Goal: Task Accomplishment & Management: Manage account settings

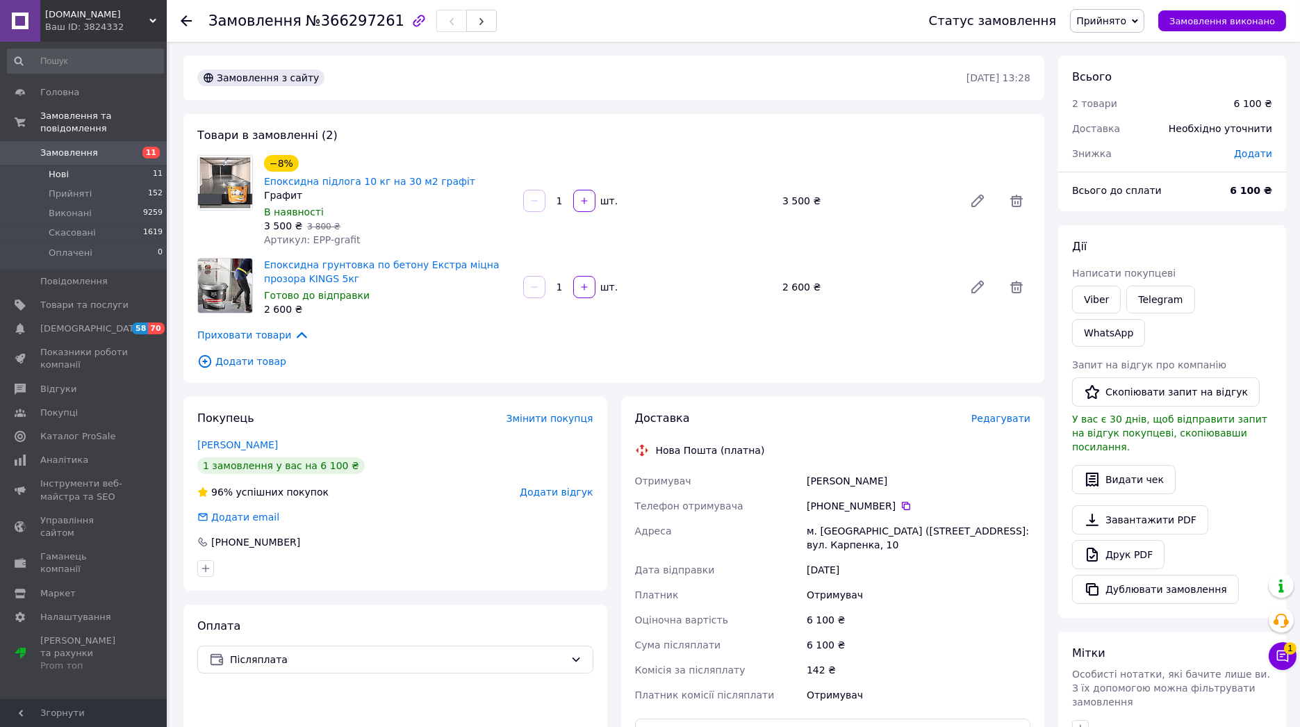
click at [67, 168] on span "Нові" at bounding box center [59, 174] width 20 height 13
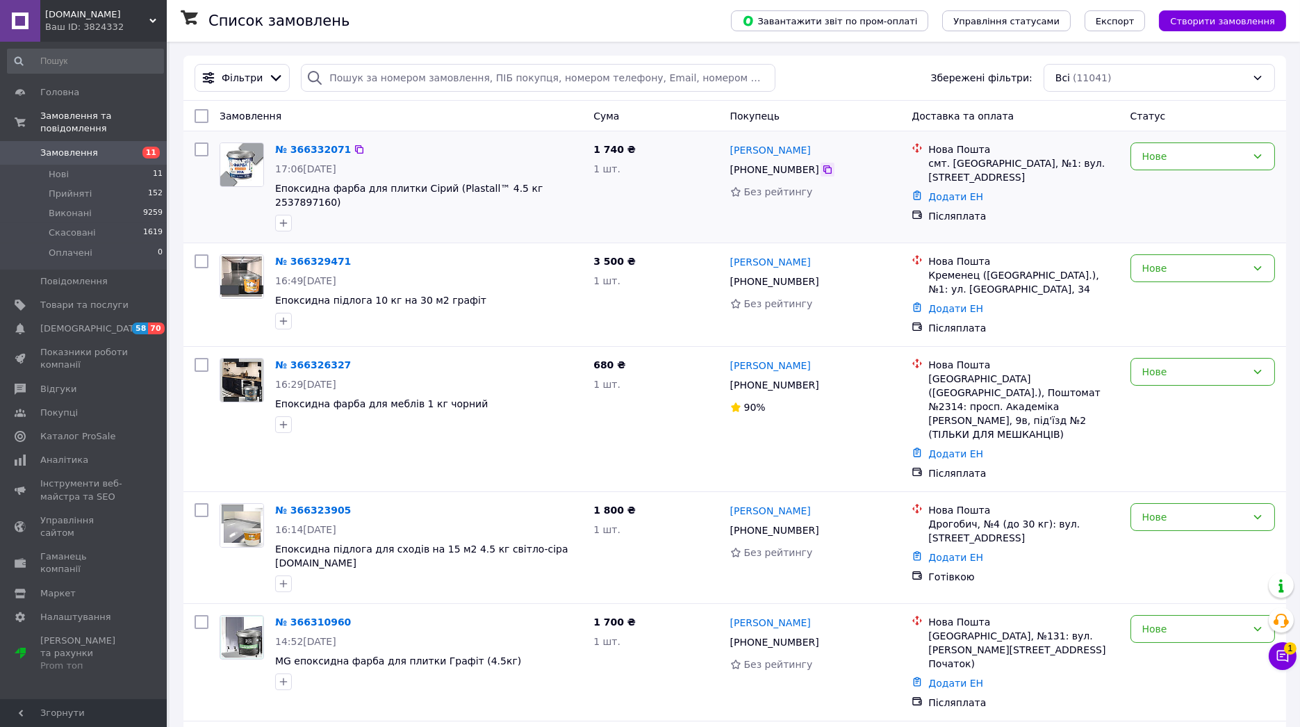
click at [823, 168] on icon at bounding box center [827, 169] width 8 height 8
click at [822, 171] on icon at bounding box center [827, 169] width 11 height 11
drag, startPoint x: 176, startPoint y: 163, endPoint x: 183, endPoint y: 132, distance: 31.2
click at [822, 276] on icon at bounding box center [827, 281] width 11 height 11
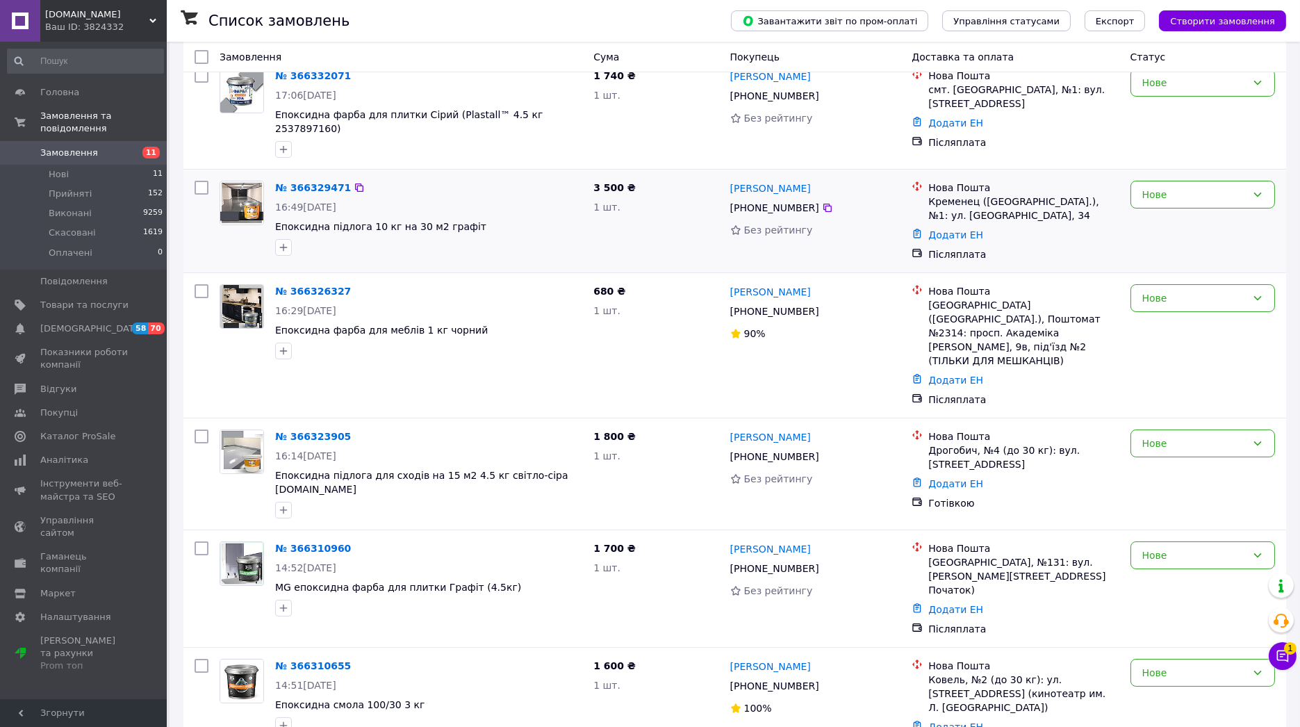
scroll to position [77, 0]
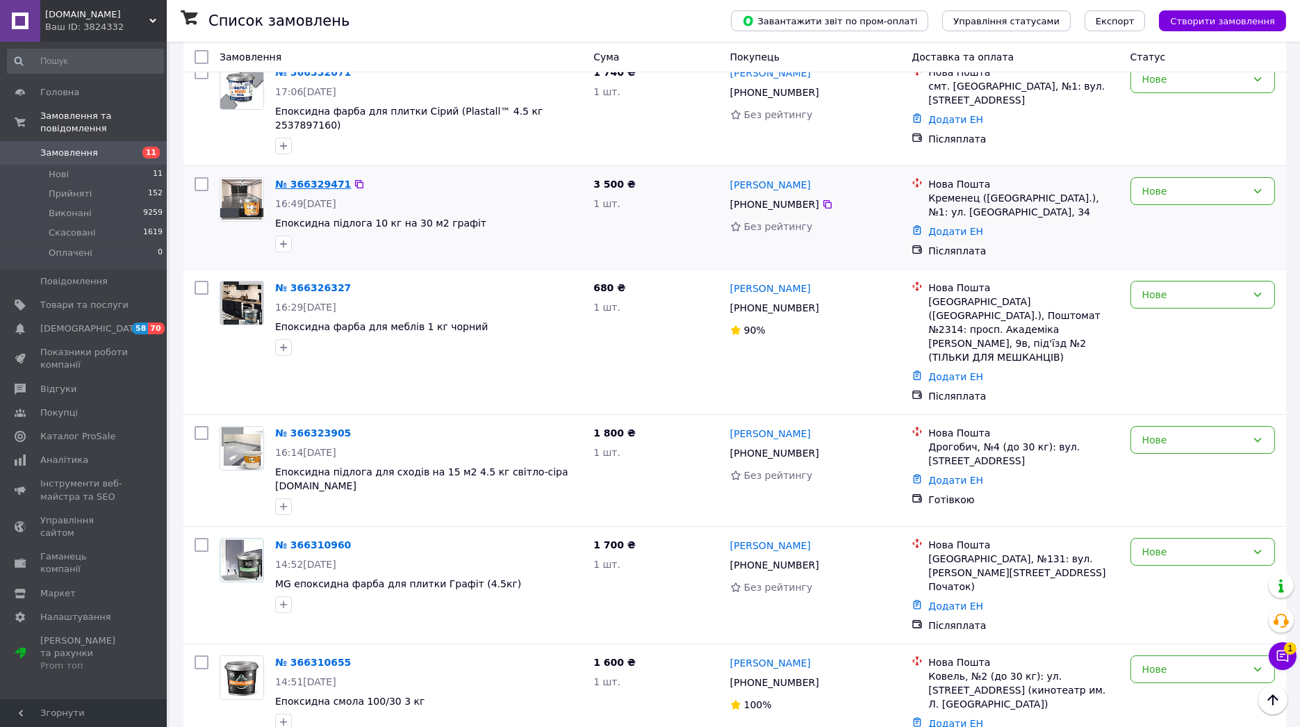
click at [301, 179] on link "№ 366329471" at bounding box center [313, 184] width 76 height 11
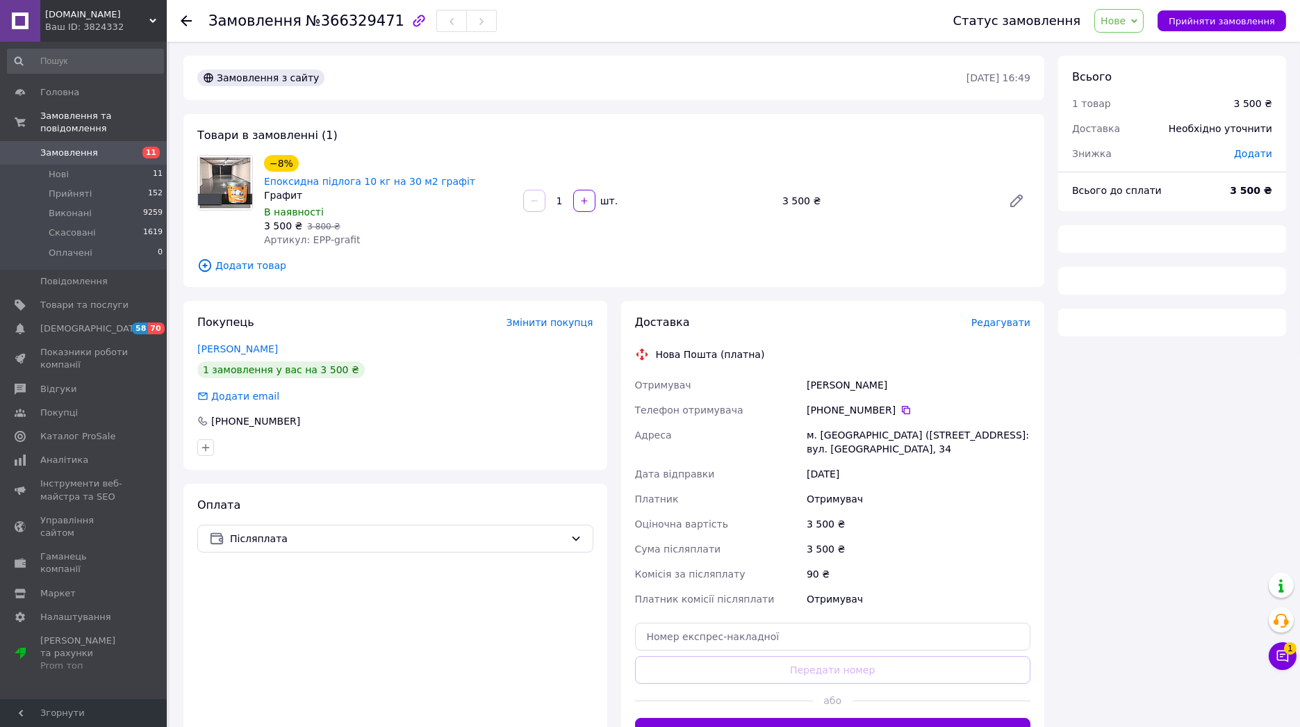
click at [229, 258] on span "Додати товар" at bounding box center [613, 265] width 833 height 15
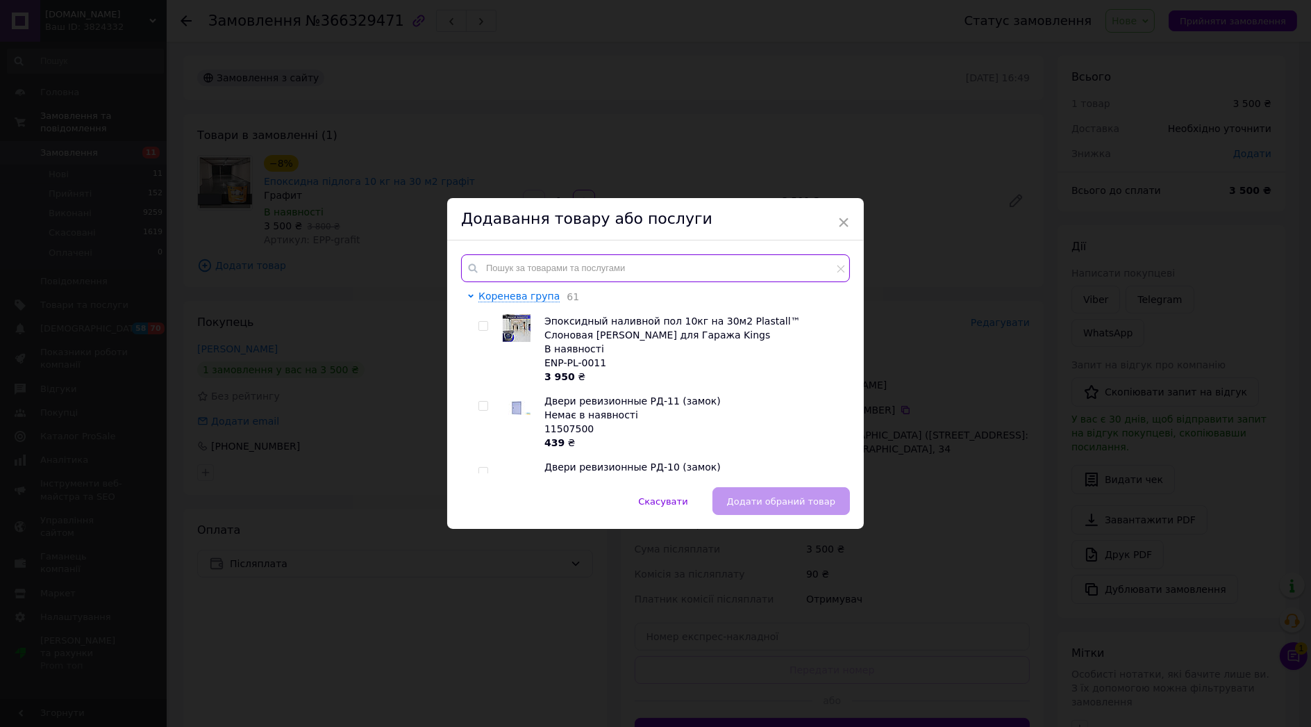
drag, startPoint x: 529, startPoint y: 265, endPoint x: 526, endPoint y: 258, distance: 8.1
click at [528, 265] on input "text" at bounding box center [655, 268] width 389 height 28
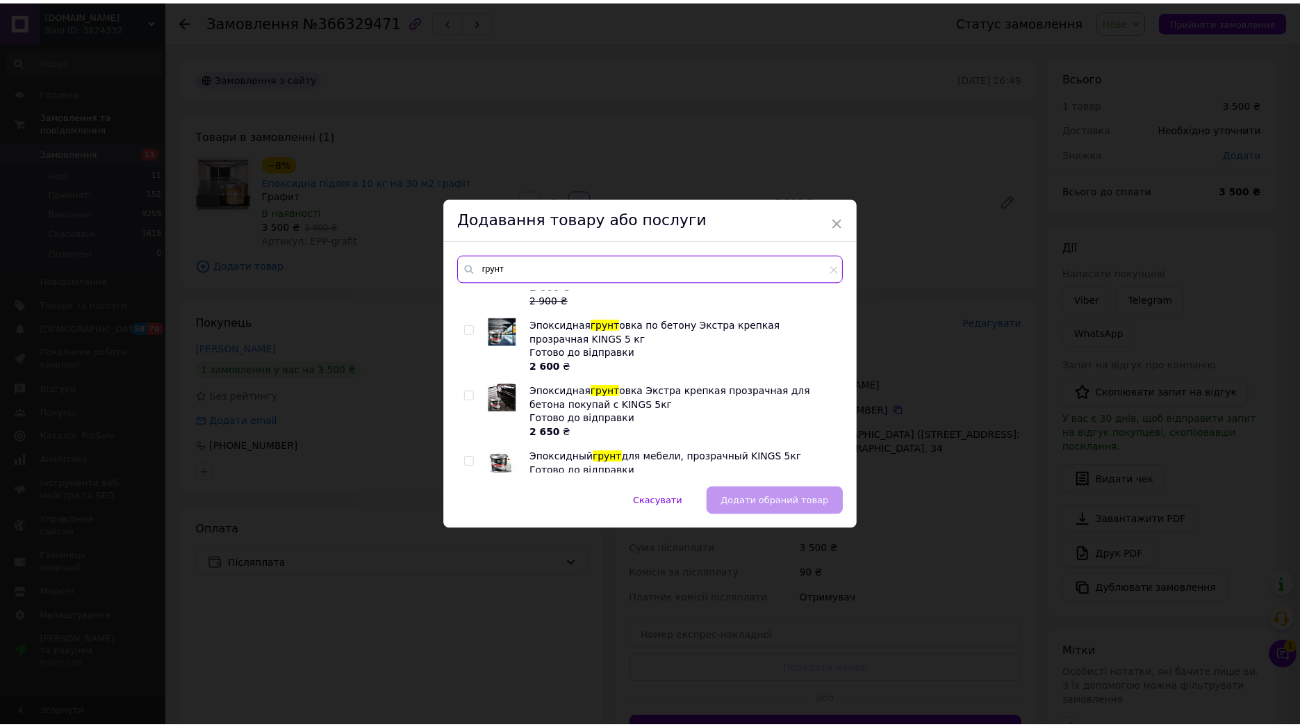
scroll to position [308, 0]
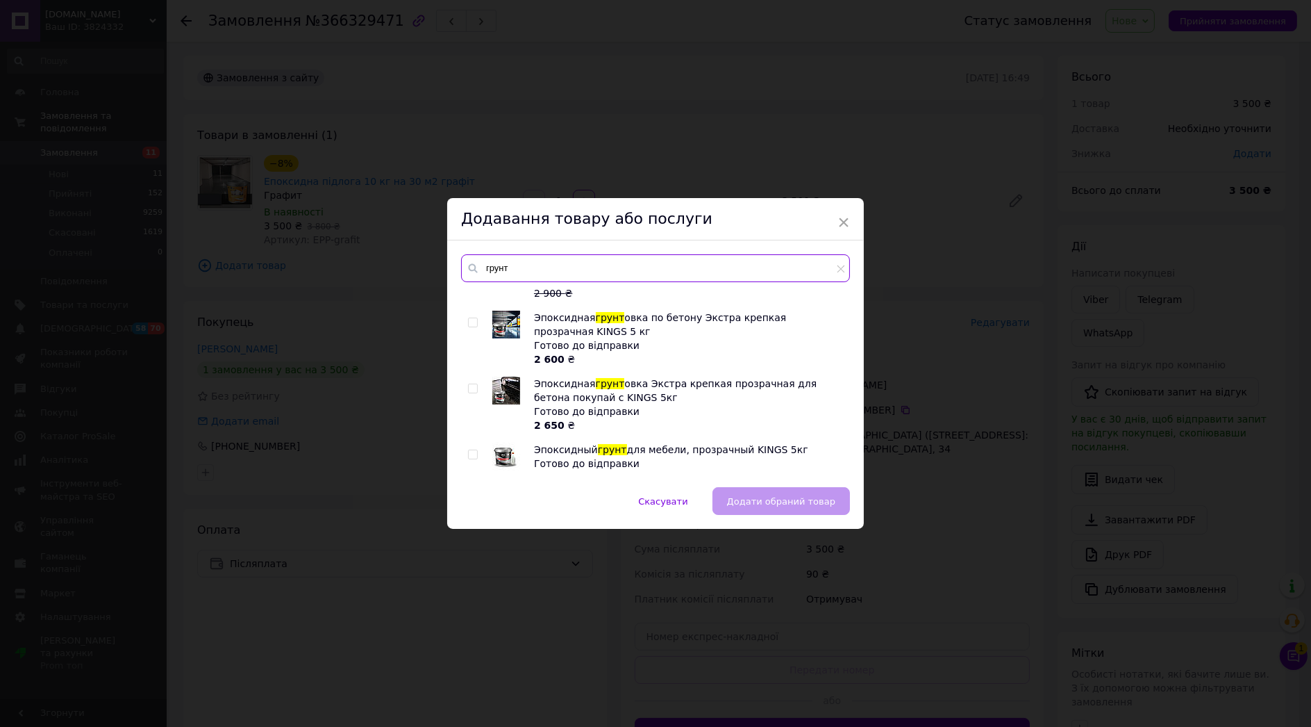
type input "грунт"
click at [470, 384] on input "checkbox" at bounding box center [472, 388] width 9 height 9
checkbox input "true"
click at [758, 506] on span "Додати обраний товар" at bounding box center [781, 501] width 108 height 10
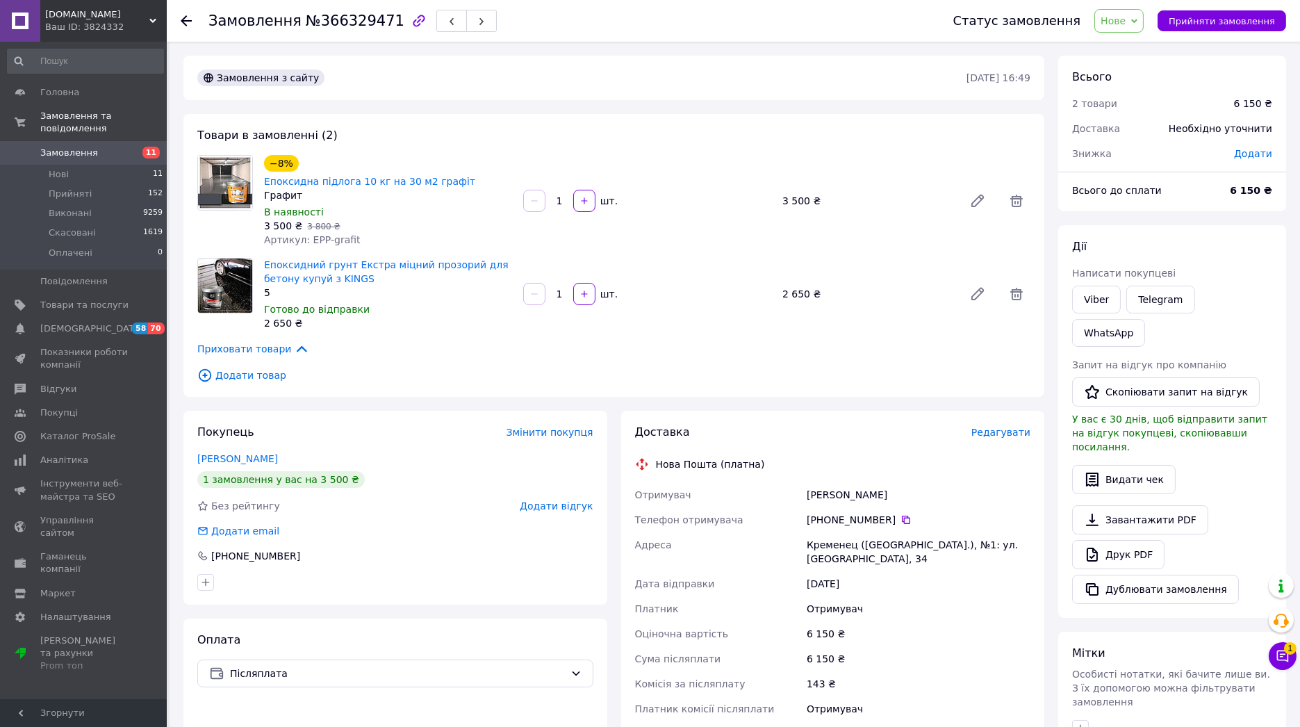
click at [1263, 158] on span "Додати" at bounding box center [1253, 153] width 38 height 11
click at [1150, 212] on input "text" at bounding box center [1157, 210] width 82 height 28
type input "150"
click at [1239, 251] on button "Зберегти" at bounding box center [1225, 249] width 69 height 28
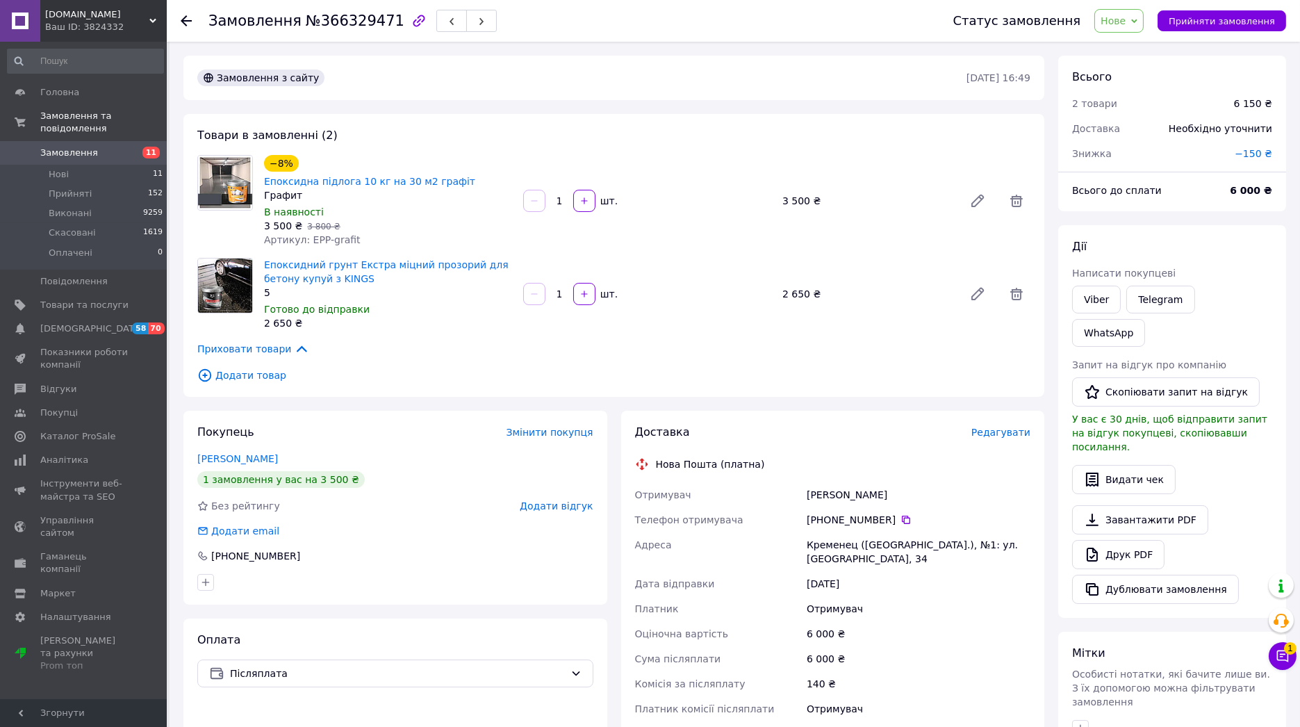
click at [1128, 11] on span "Нове" at bounding box center [1118, 21] width 49 height 24
click at [1129, 46] on li "Прийнято" at bounding box center [1127, 48] width 64 height 21
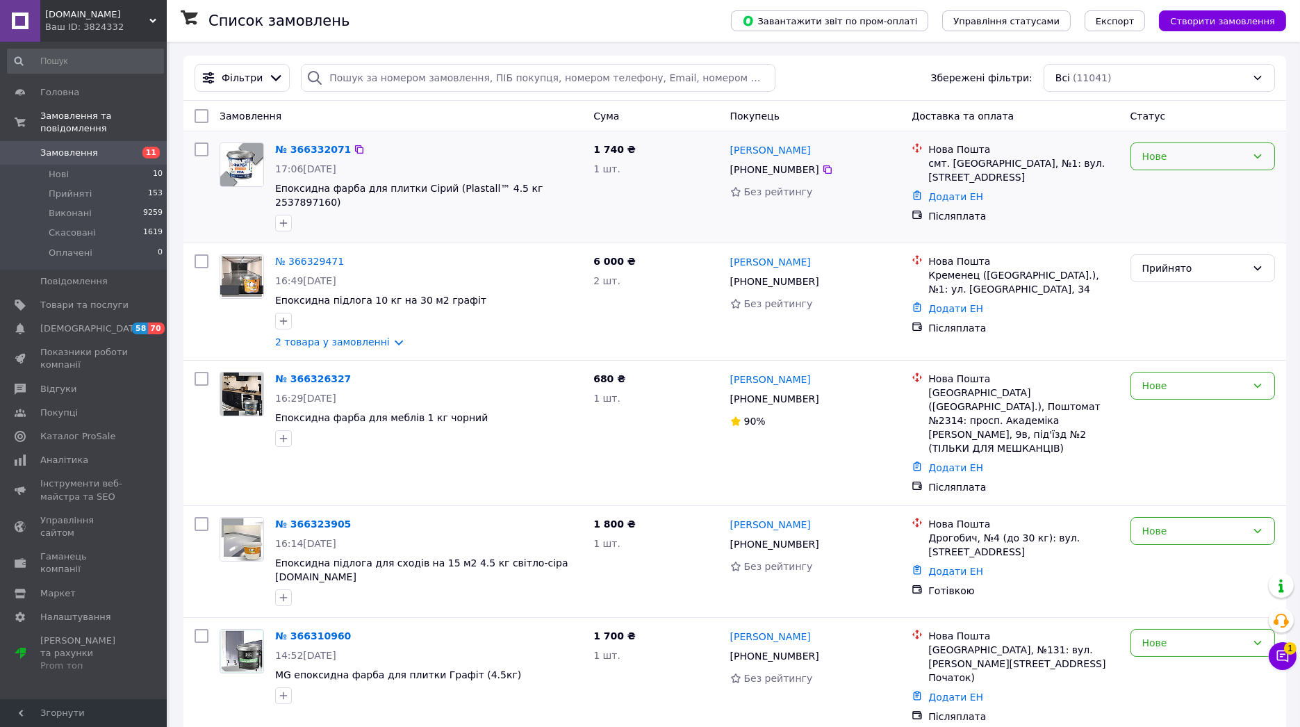
click at [1257, 158] on icon at bounding box center [1258, 156] width 8 height 4
drag, startPoint x: 1207, startPoint y: 188, endPoint x: 1131, endPoint y: 212, distance: 79.3
click at [1206, 188] on li "Прийнято" at bounding box center [1202, 186] width 143 height 25
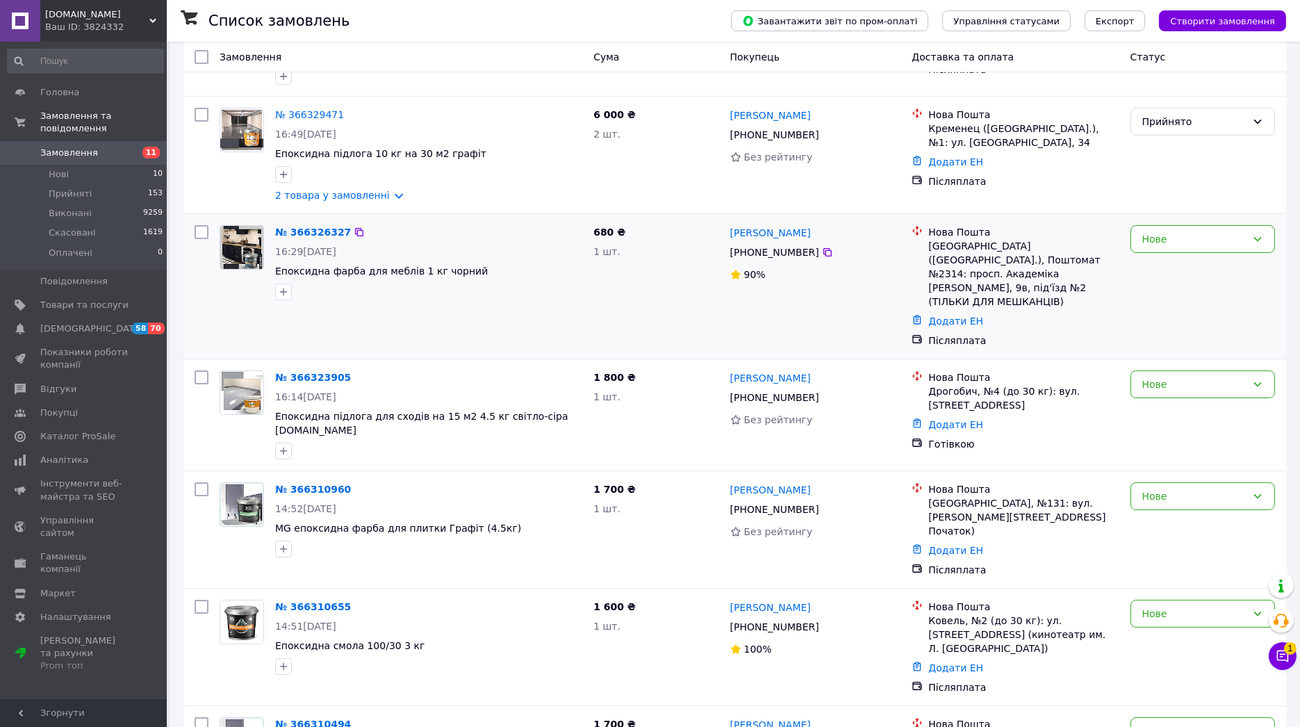
scroll to position [154, 0]
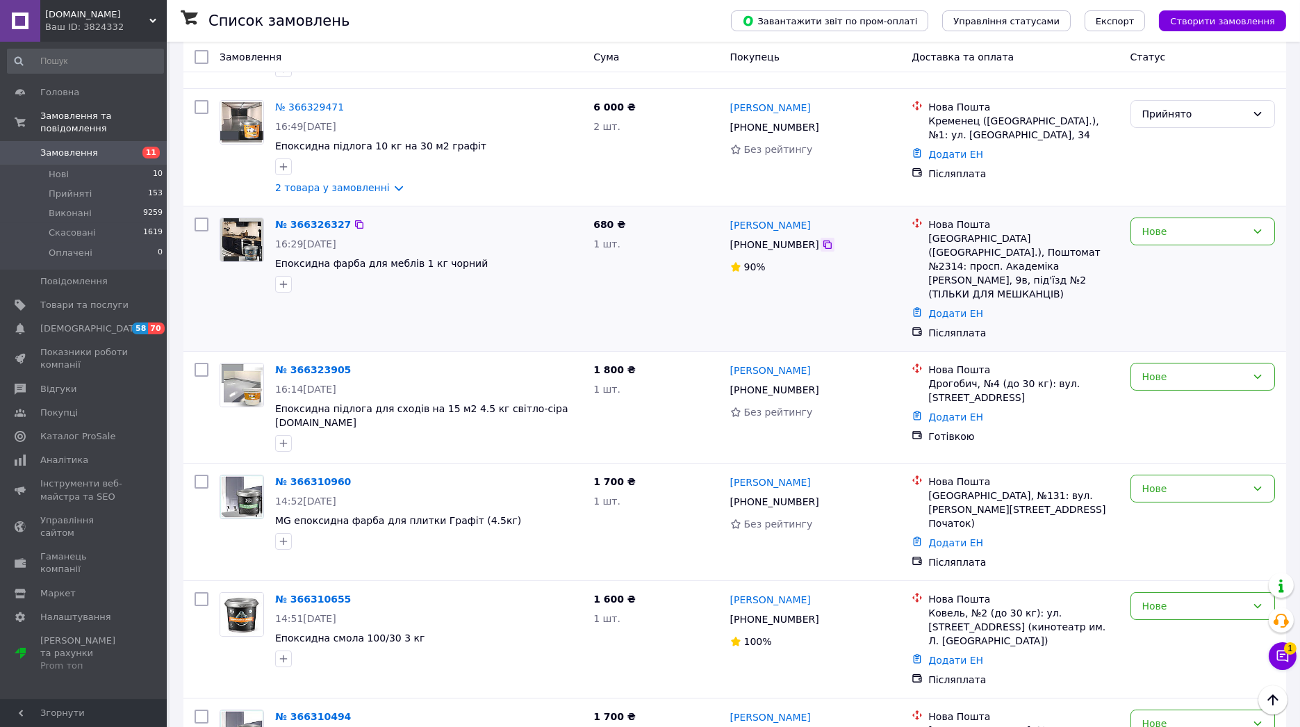
click at [822, 239] on icon at bounding box center [827, 244] width 11 height 11
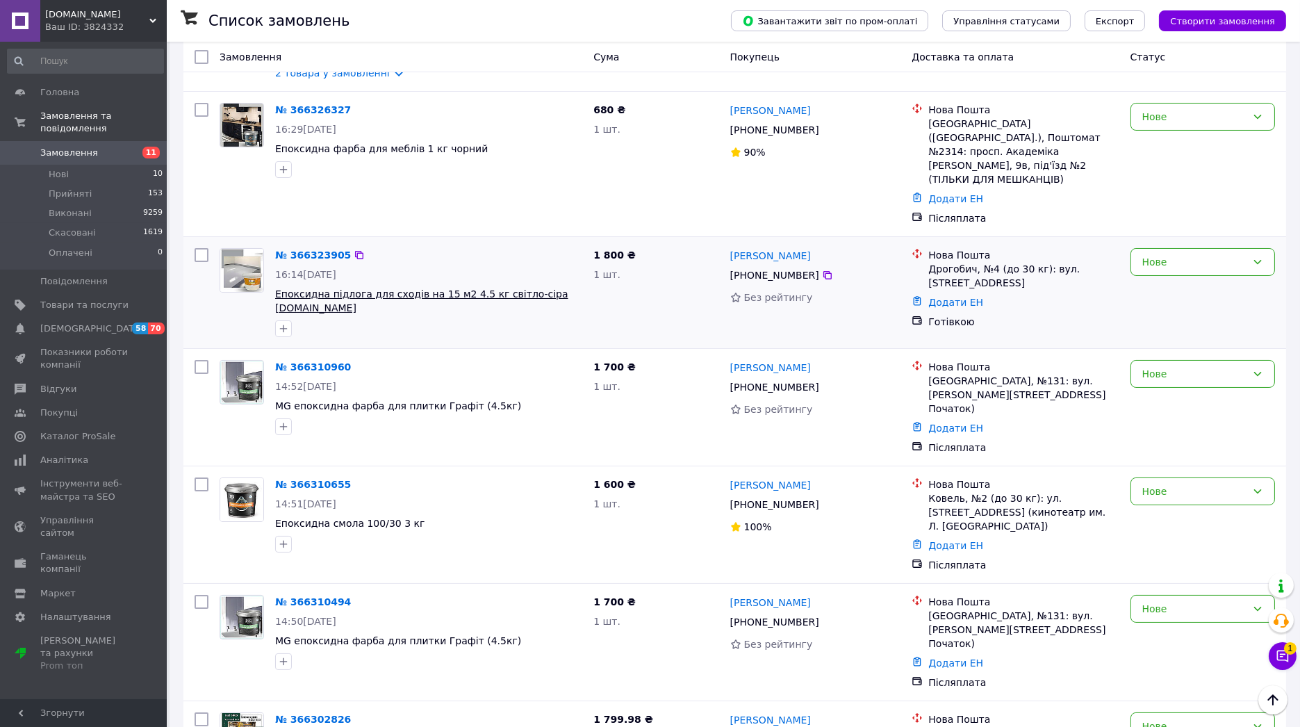
scroll to position [231, 0]
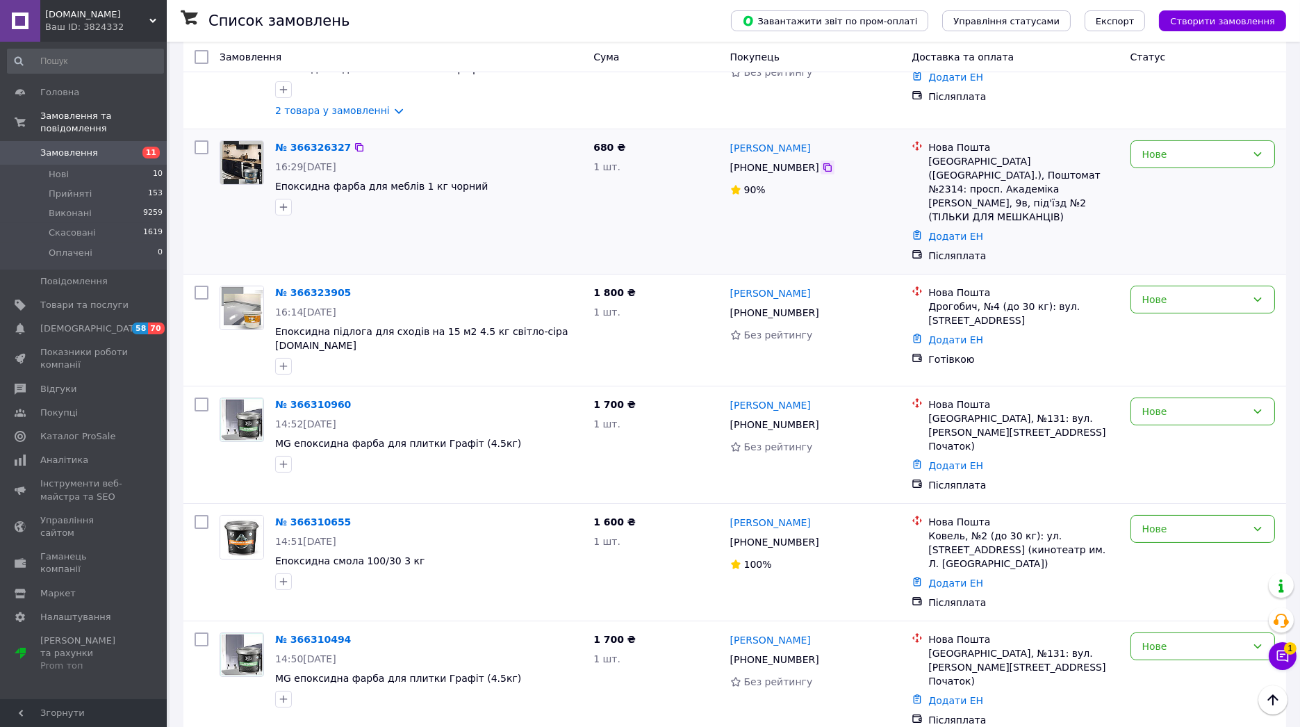
click at [823, 163] on icon at bounding box center [827, 167] width 8 height 8
click at [1252, 149] on icon at bounding box center [1257, 154] width 11 height 11
drag, startPoint x: 1183, startPoint y: 174, endPoint x: 1031, endPoint y: 193, distance: 153.3
click at [1182, 174] on li "Прийнято" at bounding box center [1202, 175] width 143 height 25
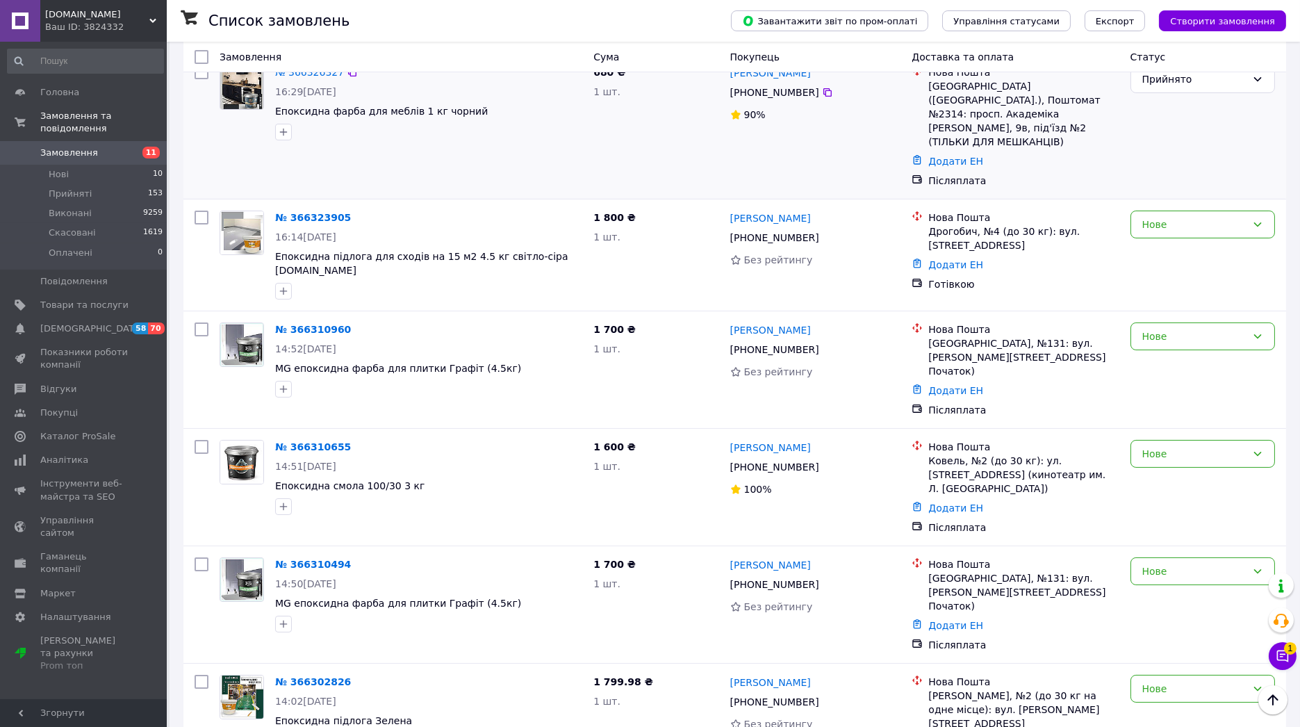
scroll to position [308, 0]
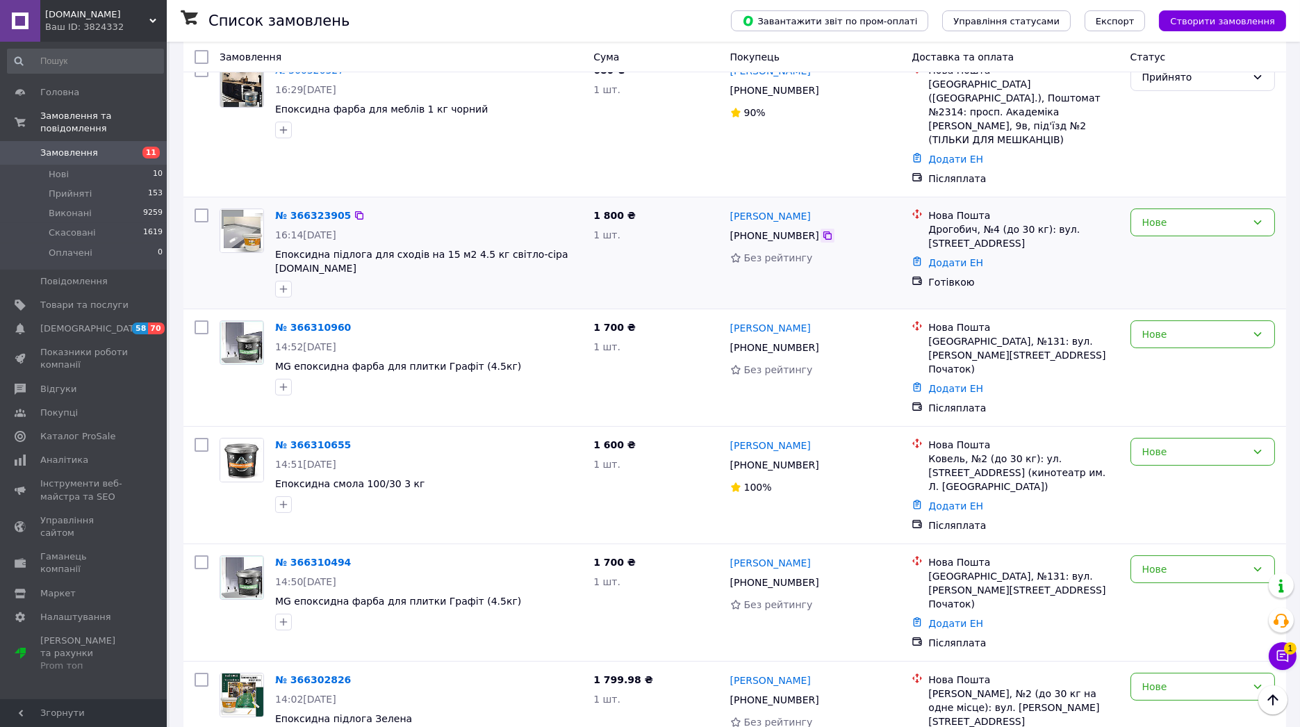
click at [823, 231] on icon at bounding box center [827, 235] width 8 height 8
drag, startPoint x: 819, startPoint y: 301, endPoint x: 821, endPoint y: 341, distance: 40.3
click at [822, 342] on icon at bounding box center [827, 347] width 11 height 11
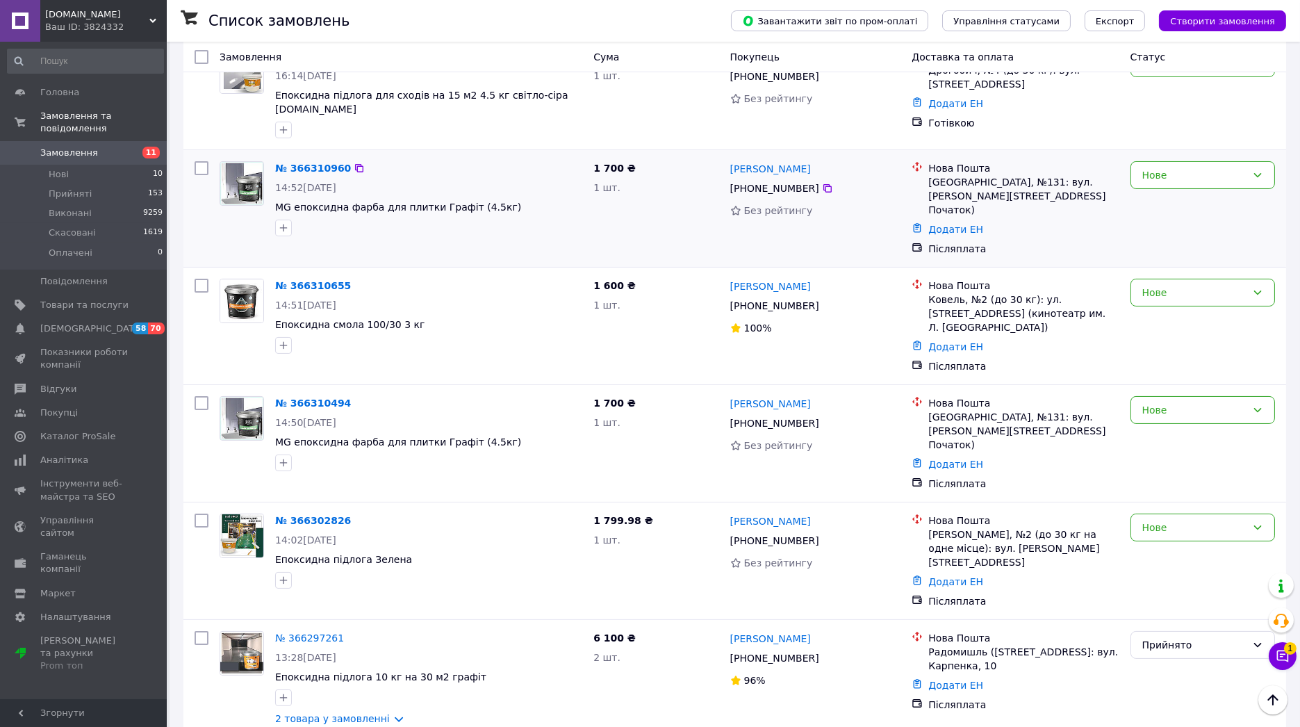
scroll to position [463, 0]
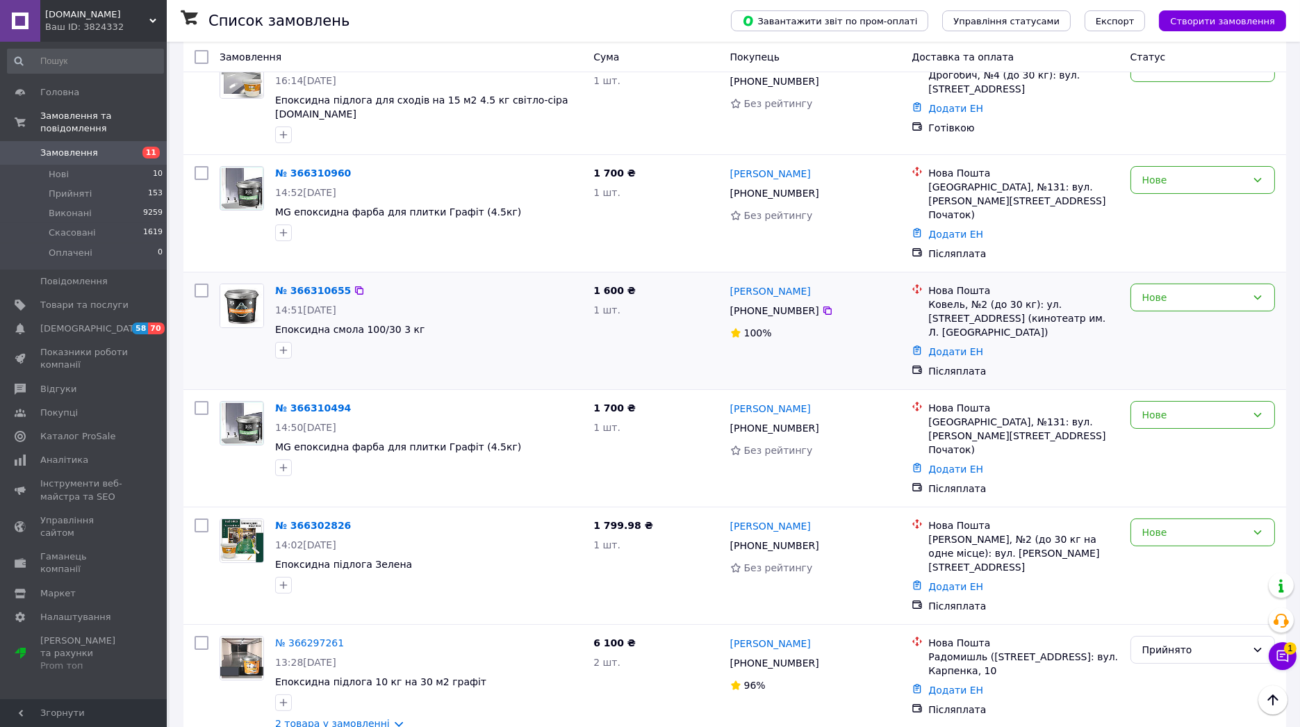
drag, startPoint x: 815, startPoint y: 251, endPoint x: 829, endPoint y: 265, distance: 20.1
click at [823, 306] on icon at bounding box center [827, 310] width 8 height 8
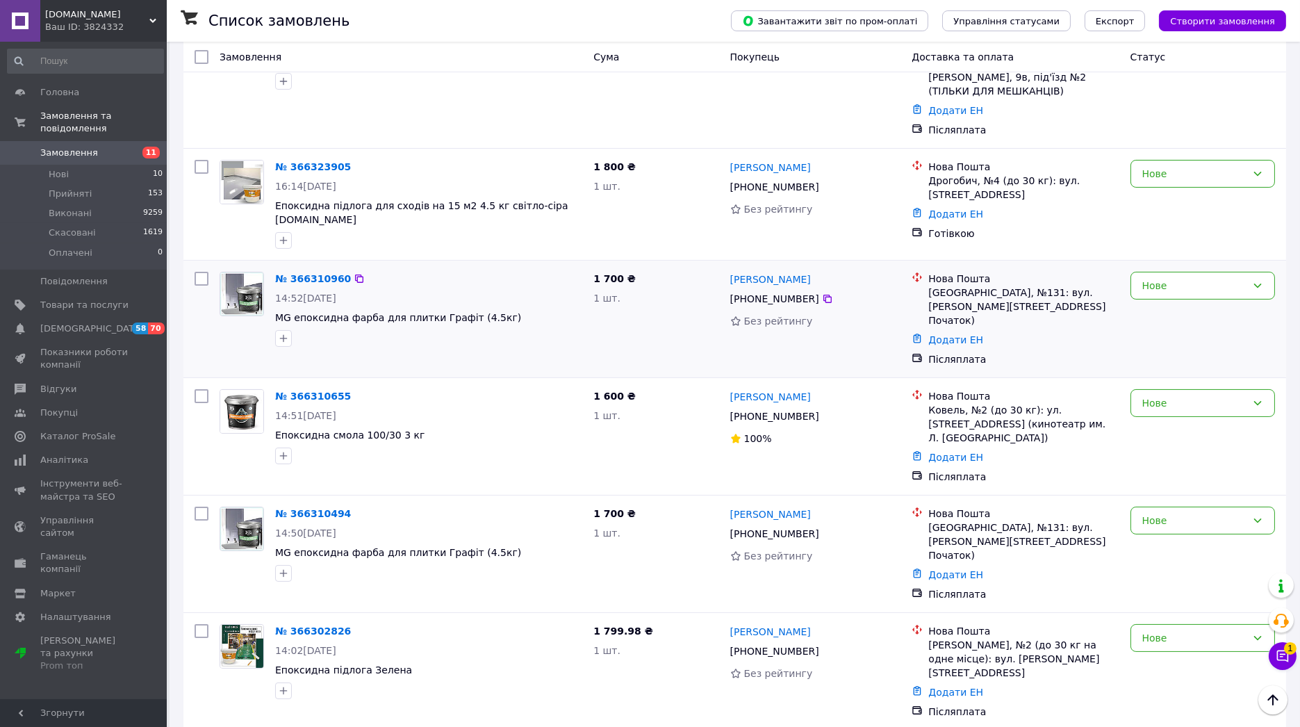
scroll to position [231, 0]
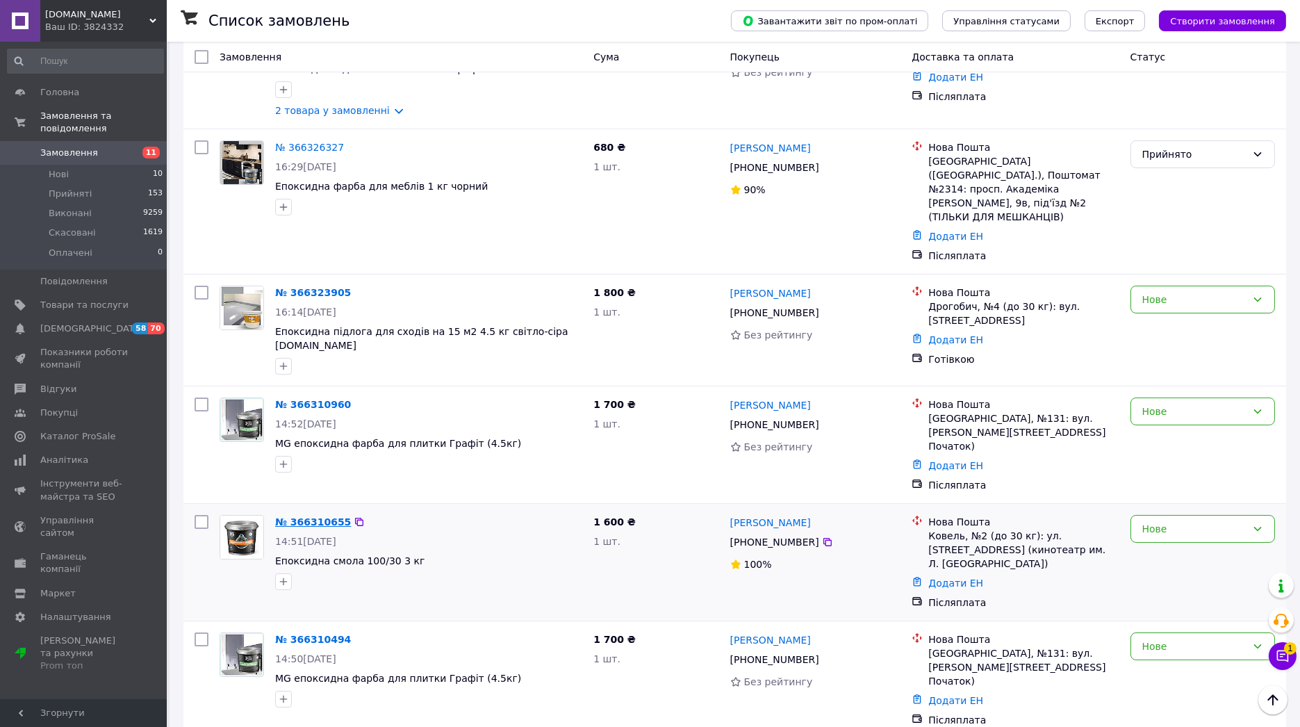
click at [316, 516] on link "№ 366310655" at bounding box center [313, 521] width 76 height 11
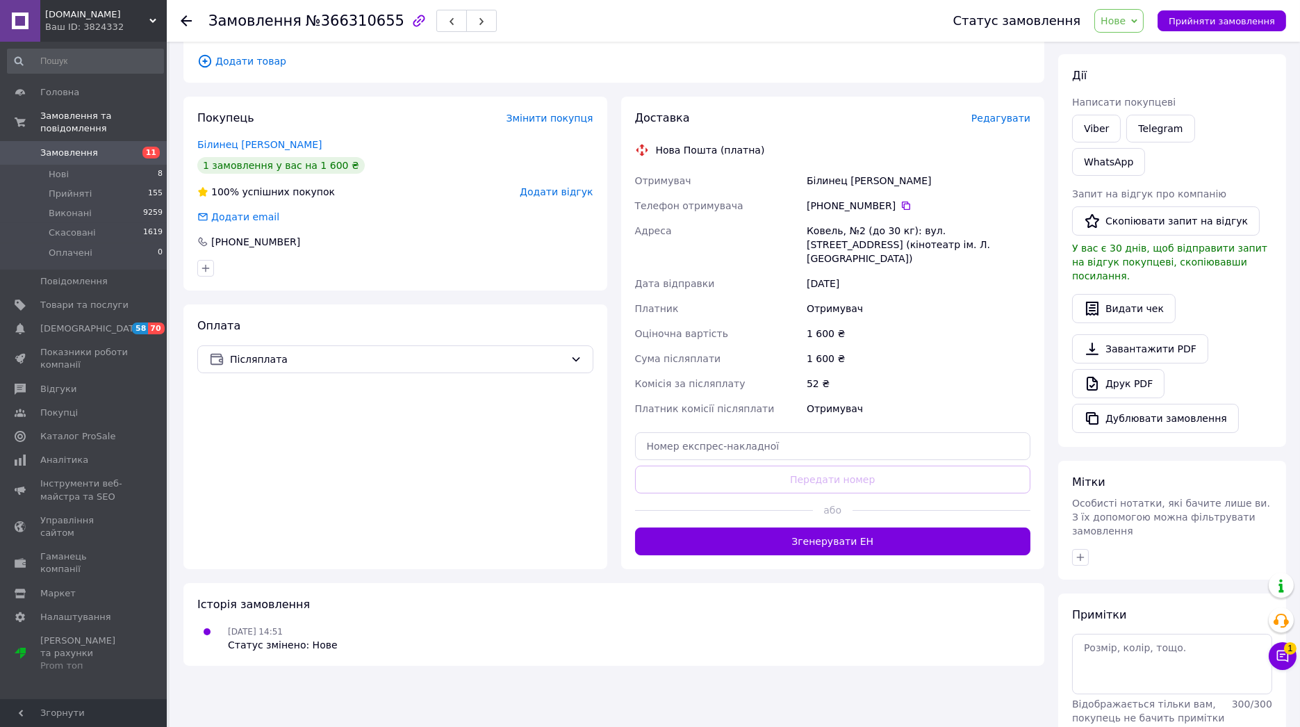
scroll to position [172, 0]
drag, startPoint x: 1087, startPoint y: 596, endPoint x: 1081, endPoint y: 591, distance: 7.4
click at [1084, 633] on textarea at bounding box center [1172, 663] width 200 height 60
type textarea "нб 12/10 18:15"
drag, startPoint x: 1252, startPoint y: 687, endPoint x: 1071, endPoint y: 614, distance: 194.8
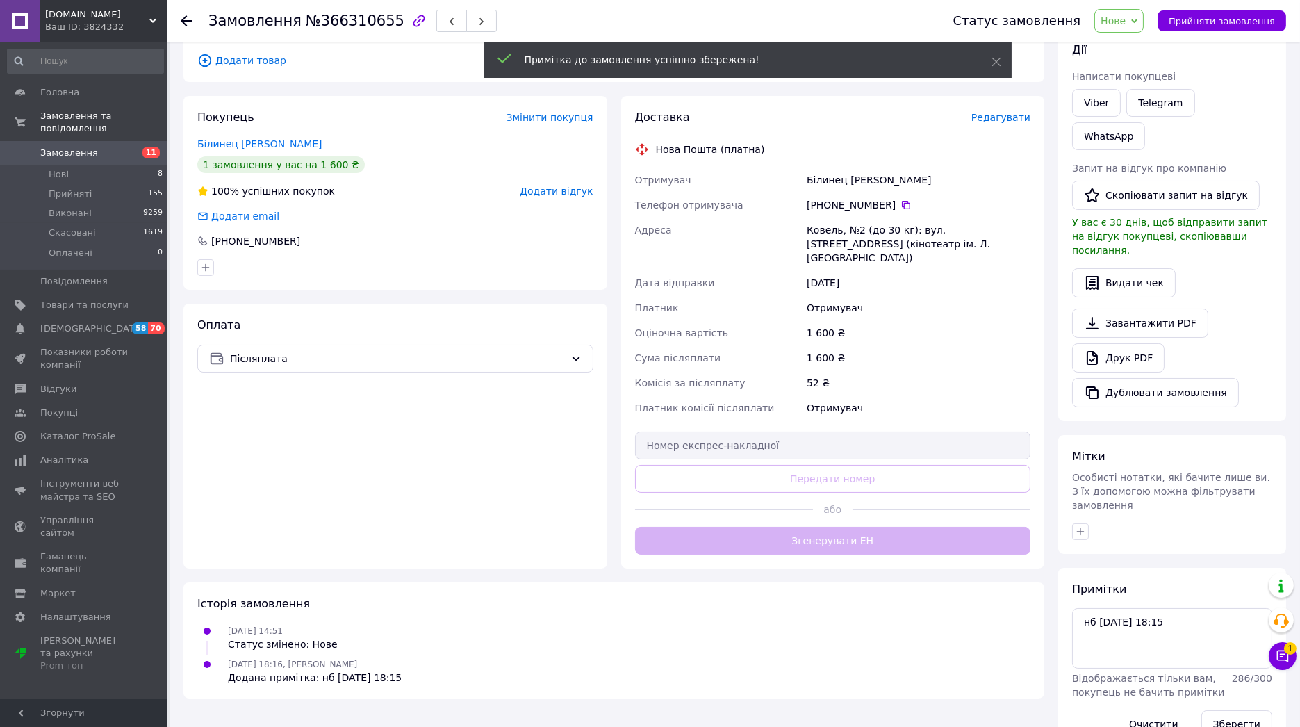
scroll to position [147, 0]
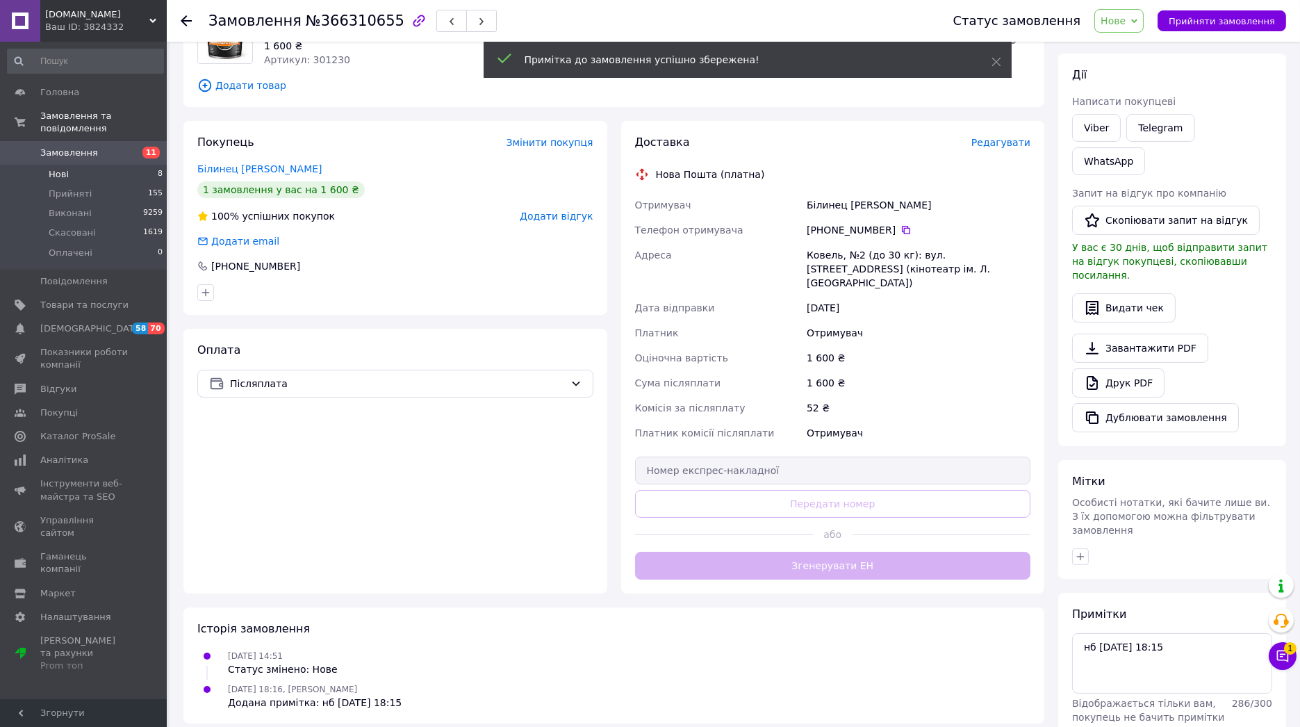
click at [75, 165] on li "Нові 8" at bounding box center [85, 174] width 171 height 19
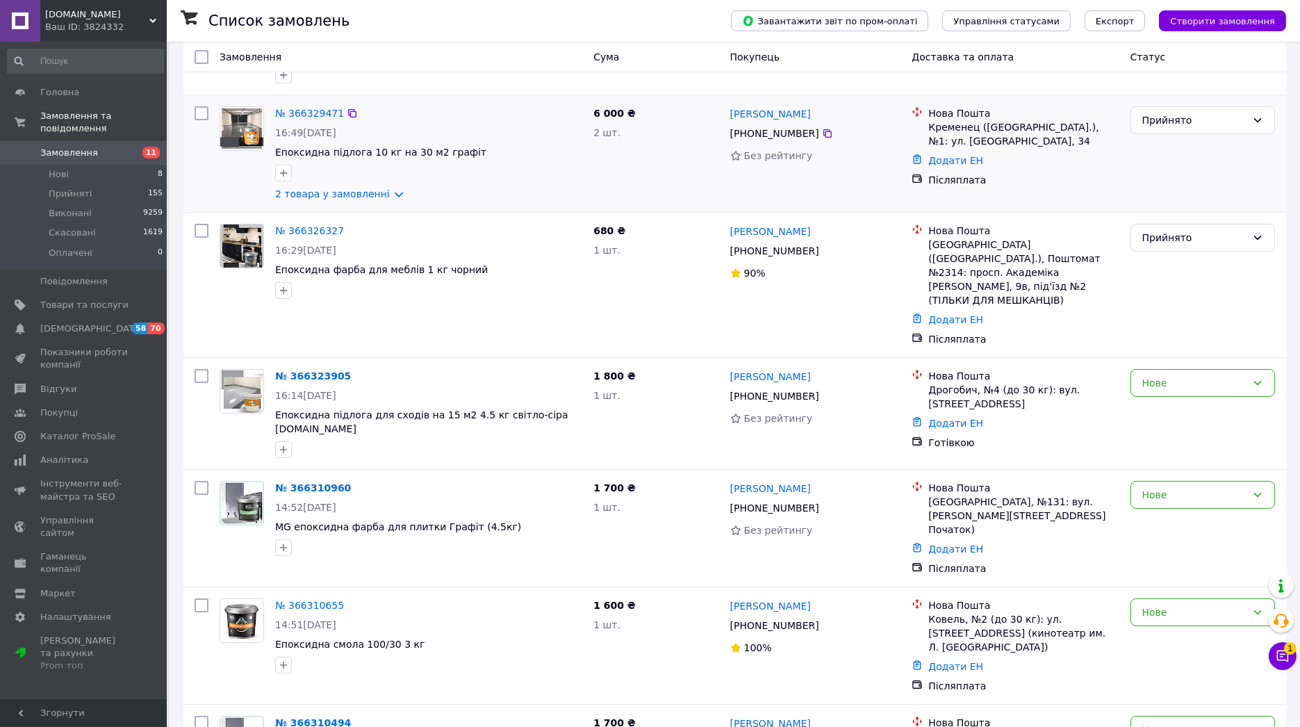
scroll to position [231, 0]
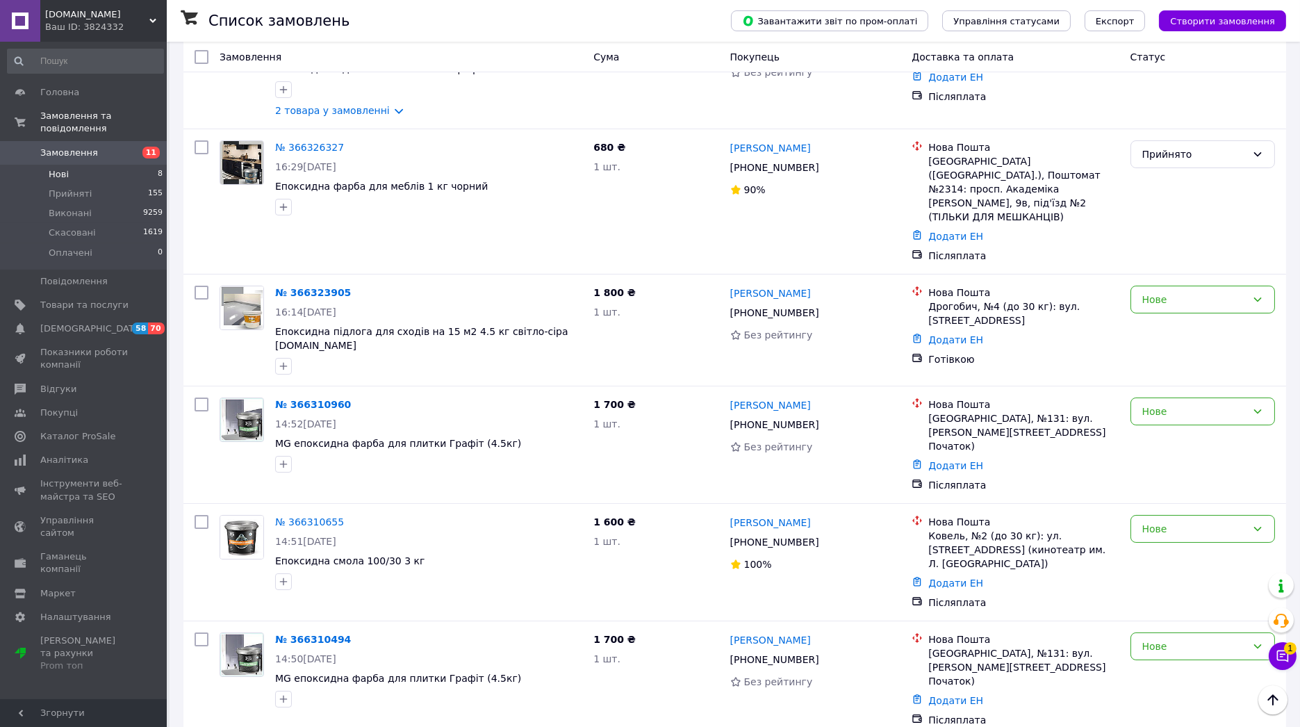
click at [83, 165] on li "Нові 8" at bounding box center [85, 174] width 171 height 19
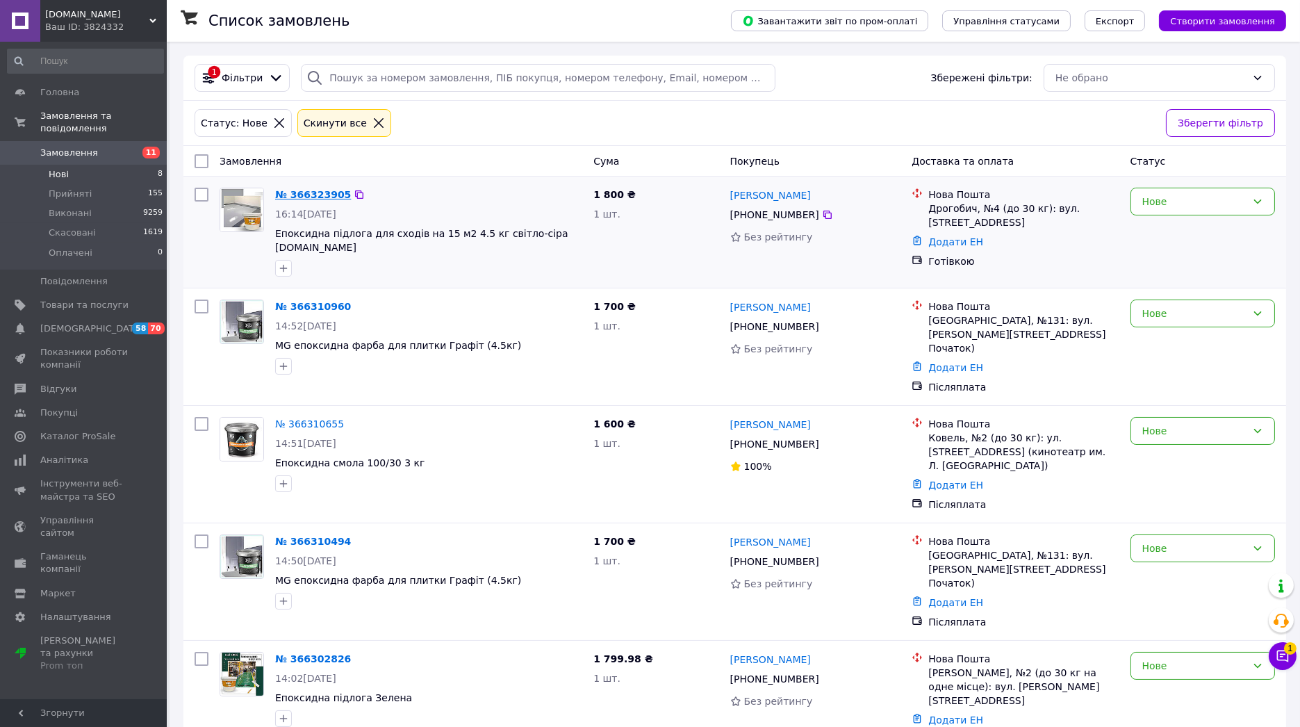
click at [301, 193] on link "№ 366323905" at bounding box center [313, 194] width 76 height 11
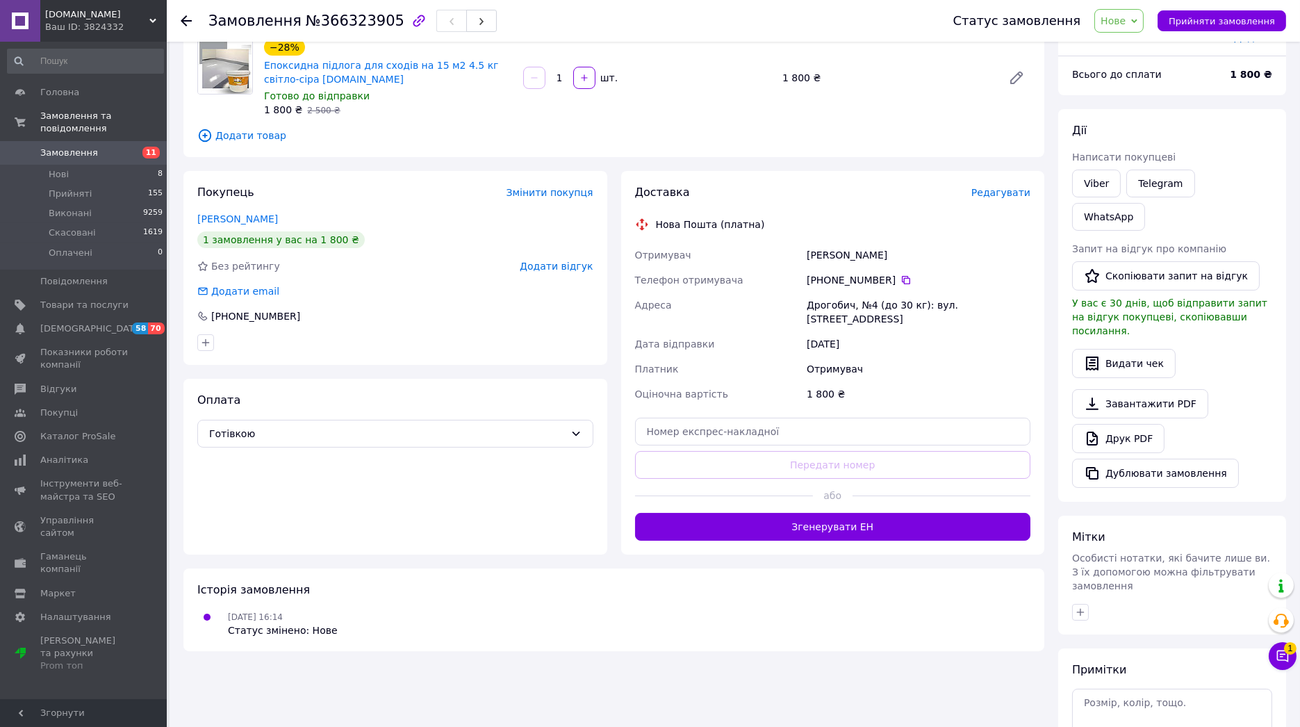
scroll to position [172, 0]
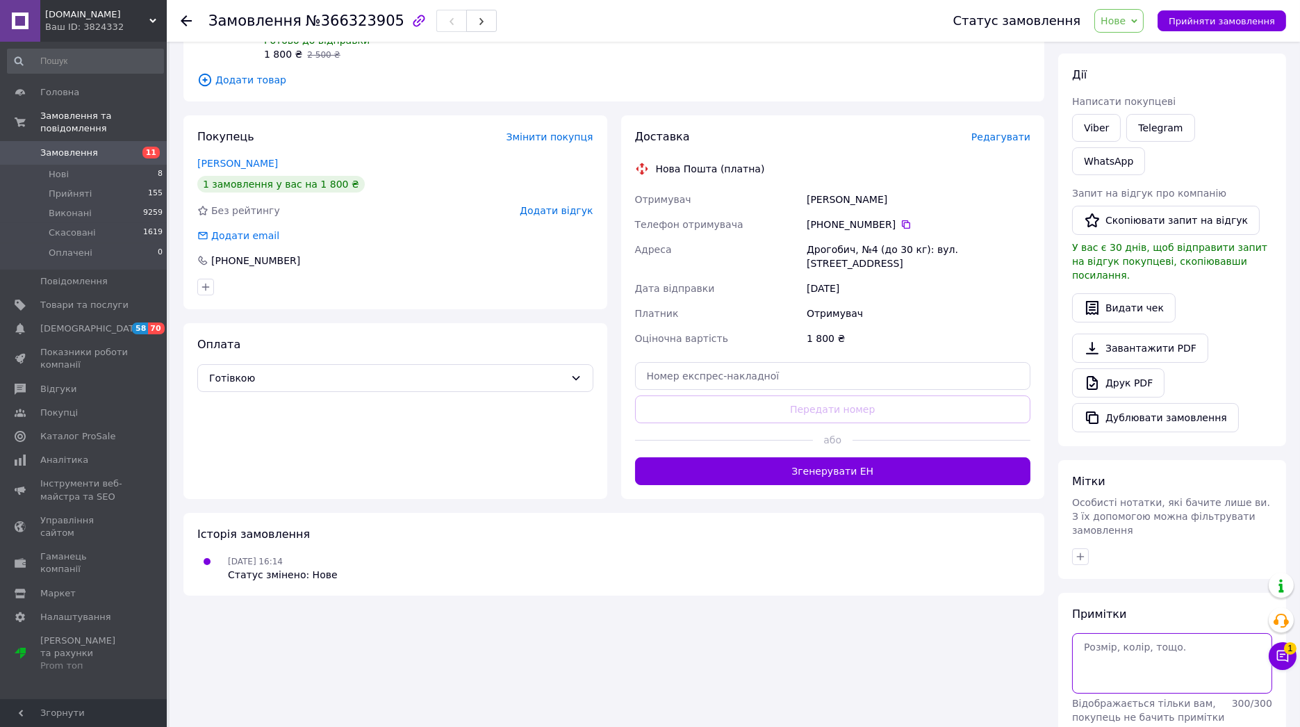
click at [1122, 633] on textarea at bounding box center [1172, 663] width 200 height 60
type textarea "нб 18:16 [DATE]"
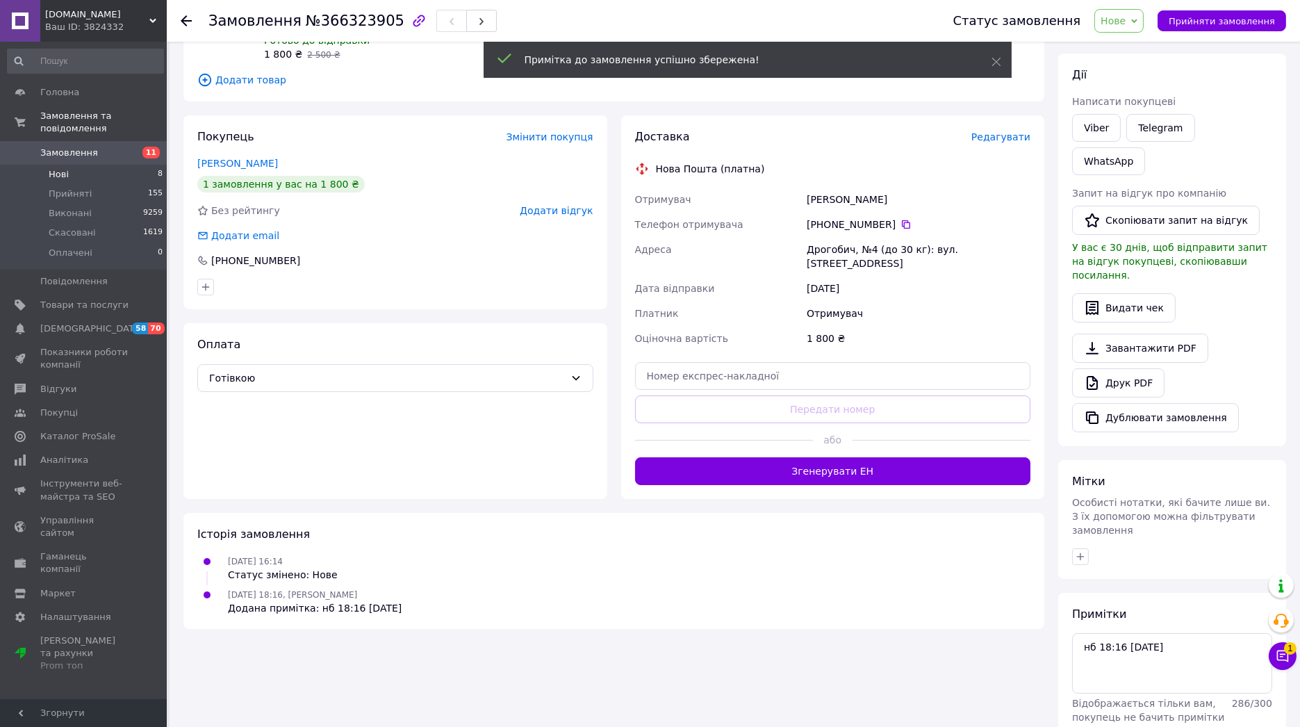
click at [62, 168] on span "Нові" at bounding box center [59, 174] width 20 height 13
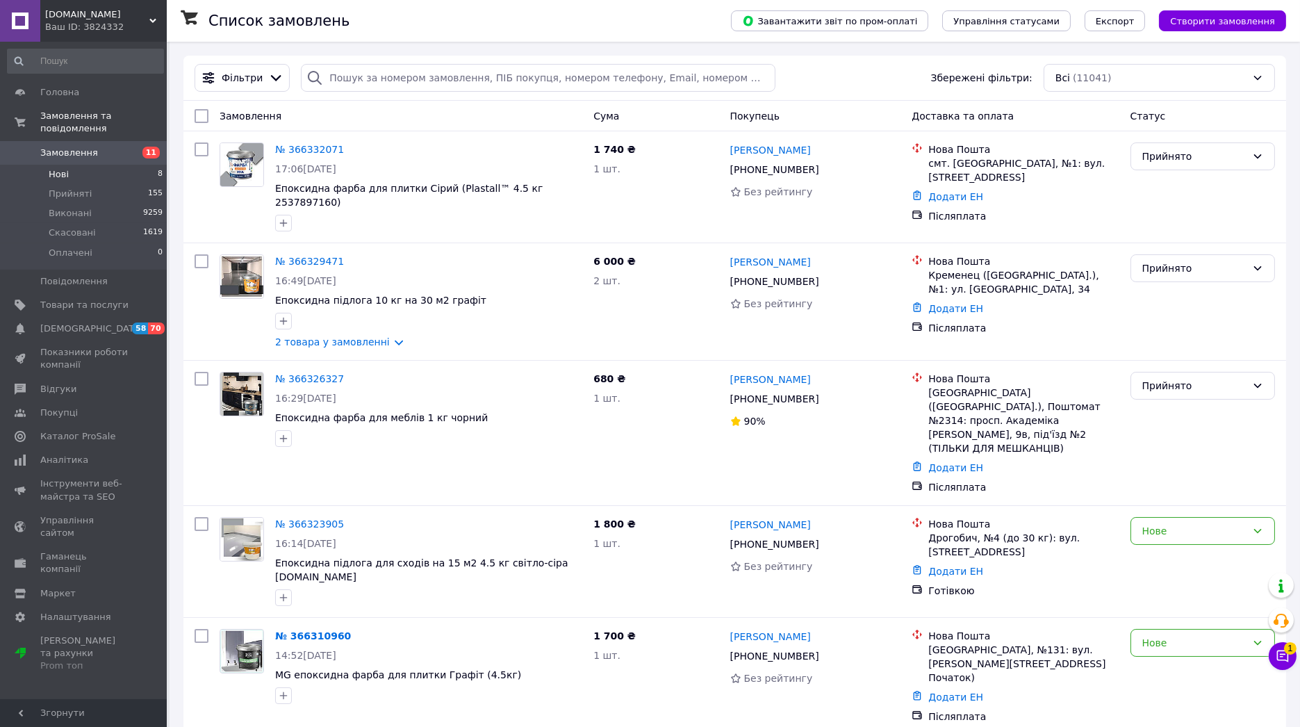
click at [108, 165] on li "Нові 8" at bounding box center [85, 174] width 171 height 19
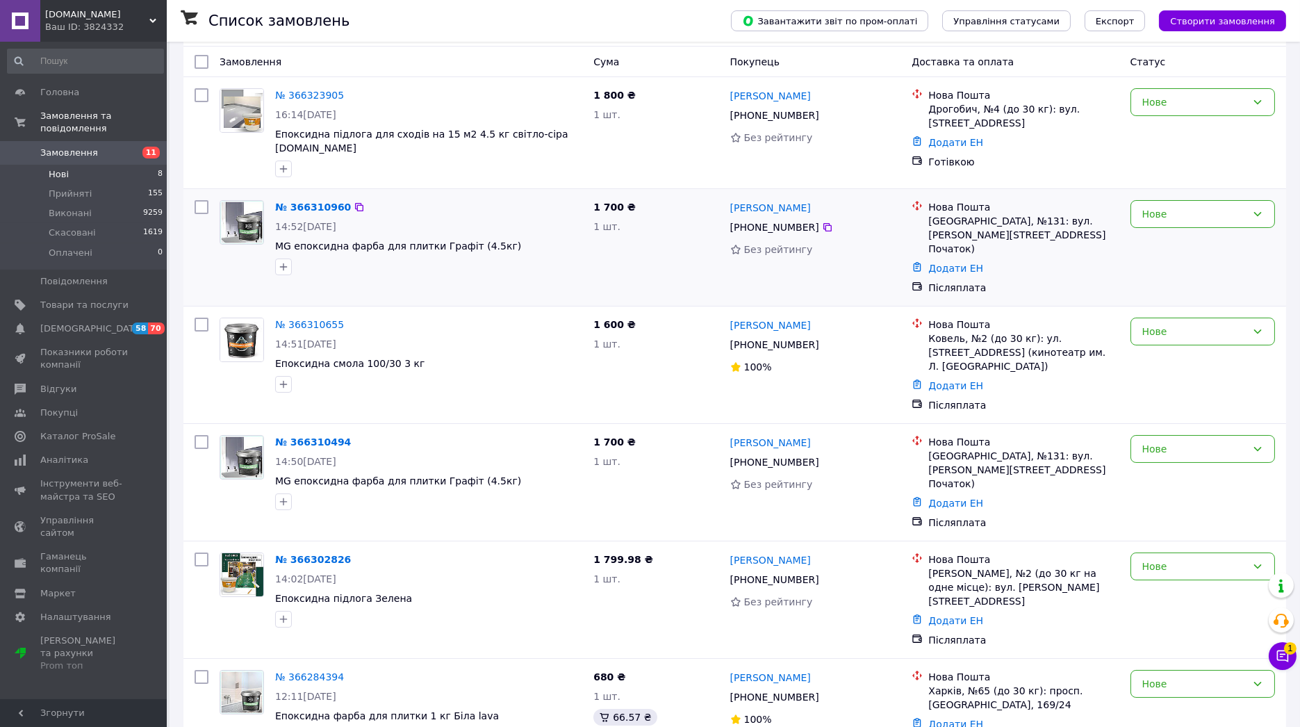
scroll to position [154, 0]
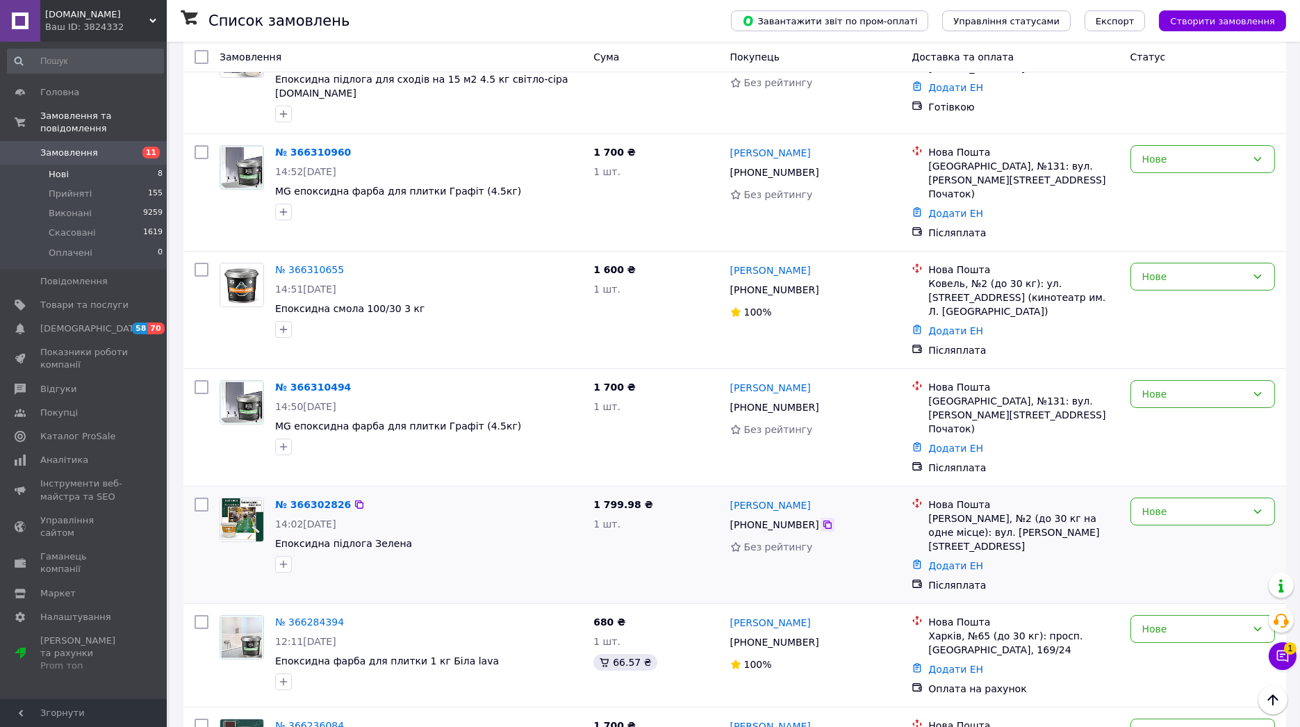
click at [823, 520] on icon at bounding box center [827, 524] width 8 height 8
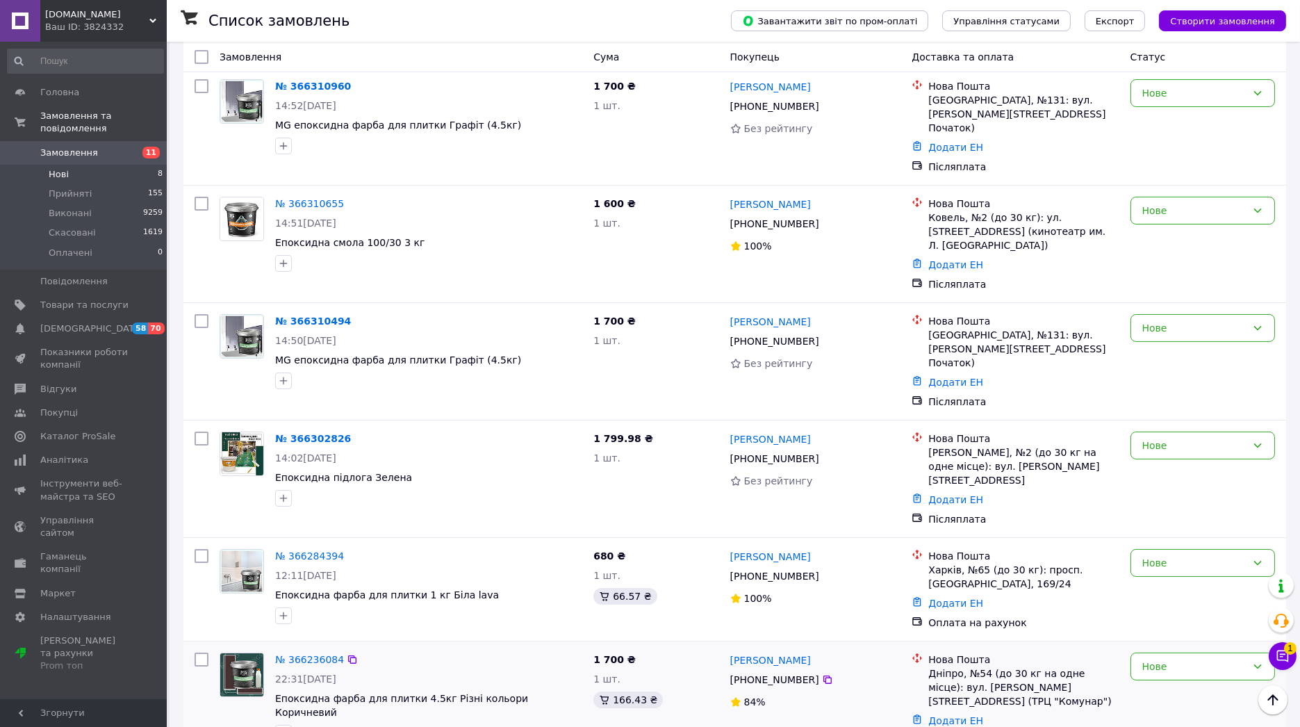
scroll to position [172, 0]
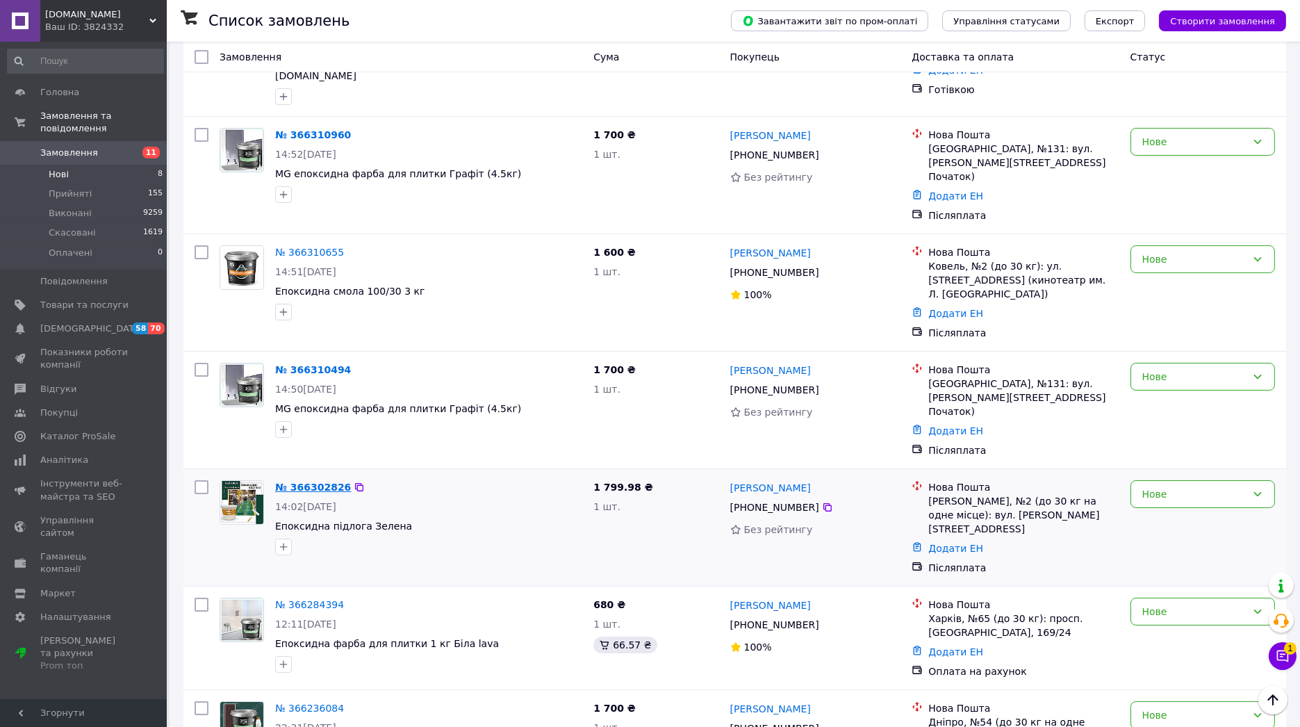
click at [306, 481] on link "№ 366302826" at bounding box center [313, 486] width 76 height 11
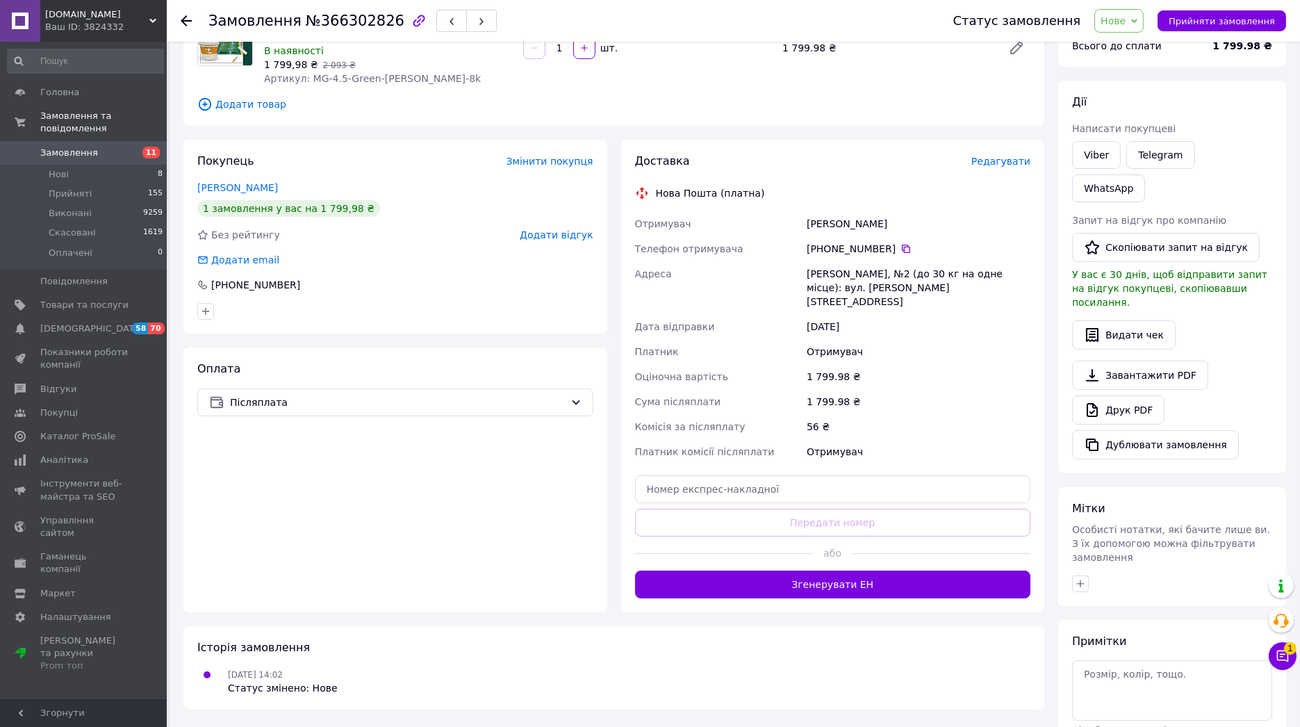
scroll to position [172, 0]
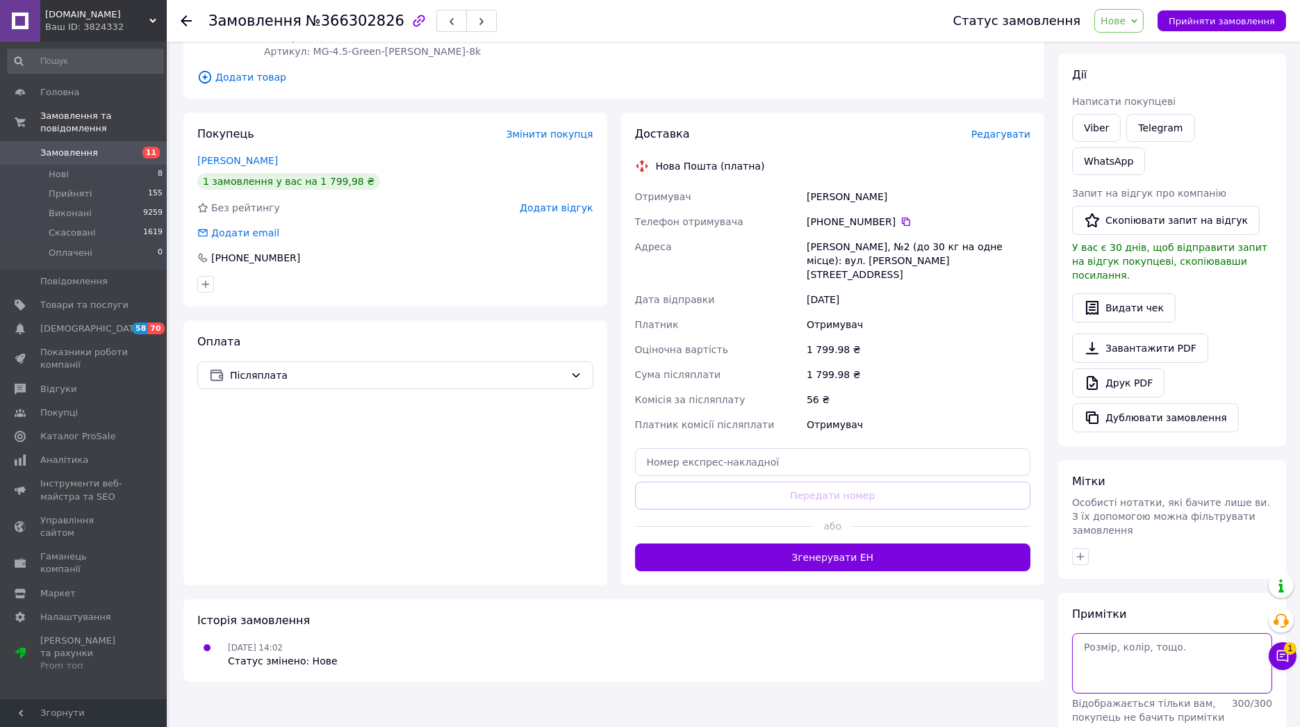
click at [1126, 633] on textarea at bounding box center [1172, 663] width 200 height 60
type textarea "нб 18:17 12/10"
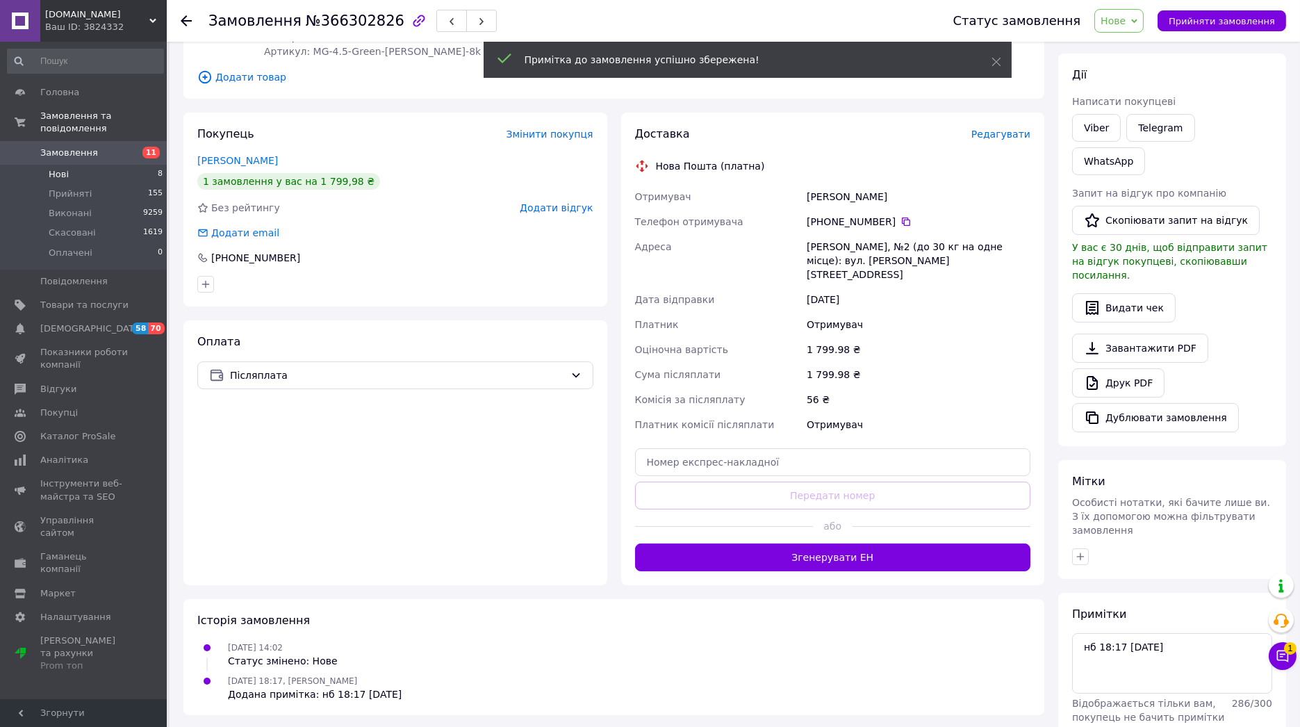
click at [83, 165] on li "Нові 8" at bounding box center [85, 174] width 171 height 19
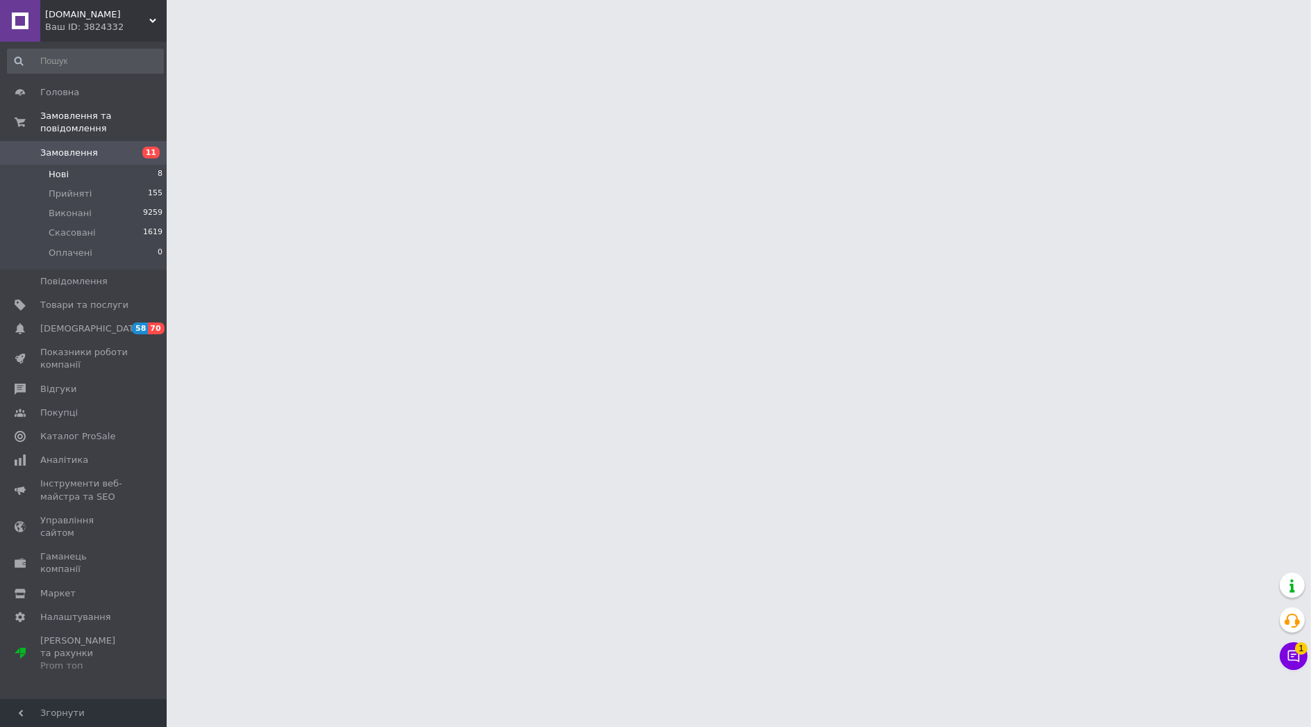
click at [78, 165] on li "Нові 8" at bounding box center [85, 174] width 171 height 19
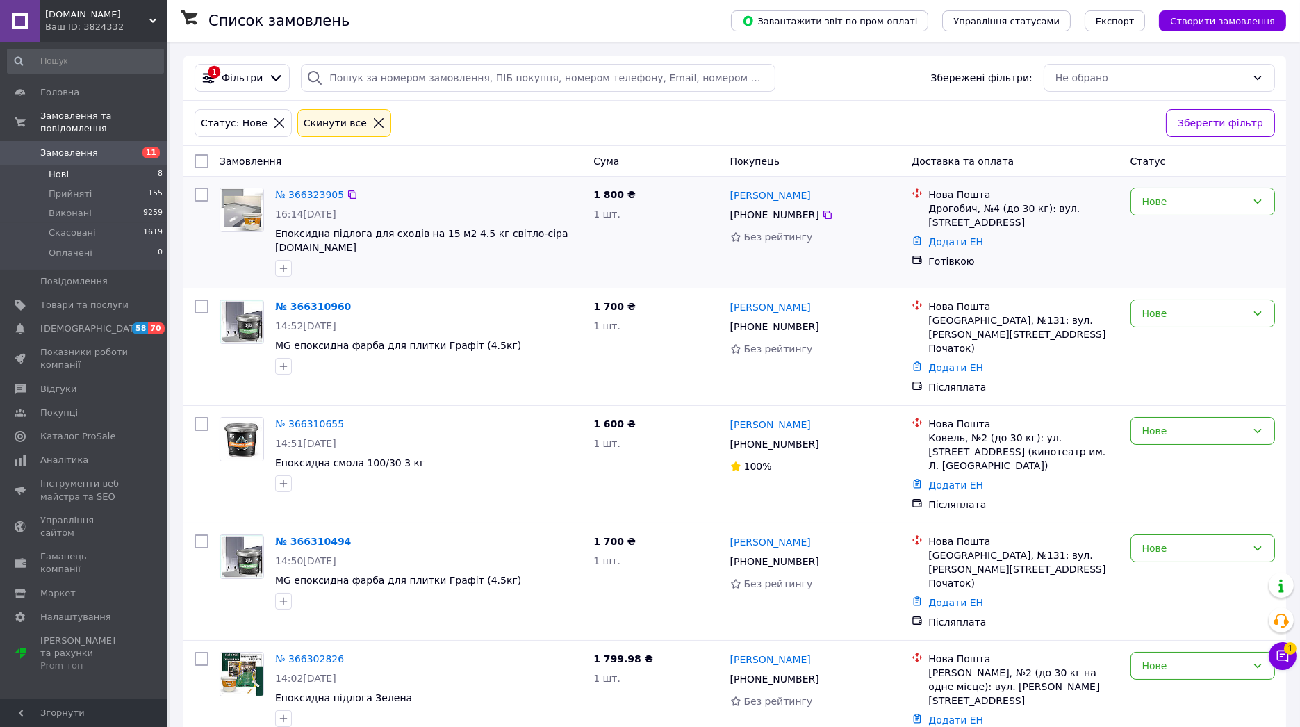
click at [321, 194] on link "№ 366323905" at bounding box center [309, 194] width 69 height 11
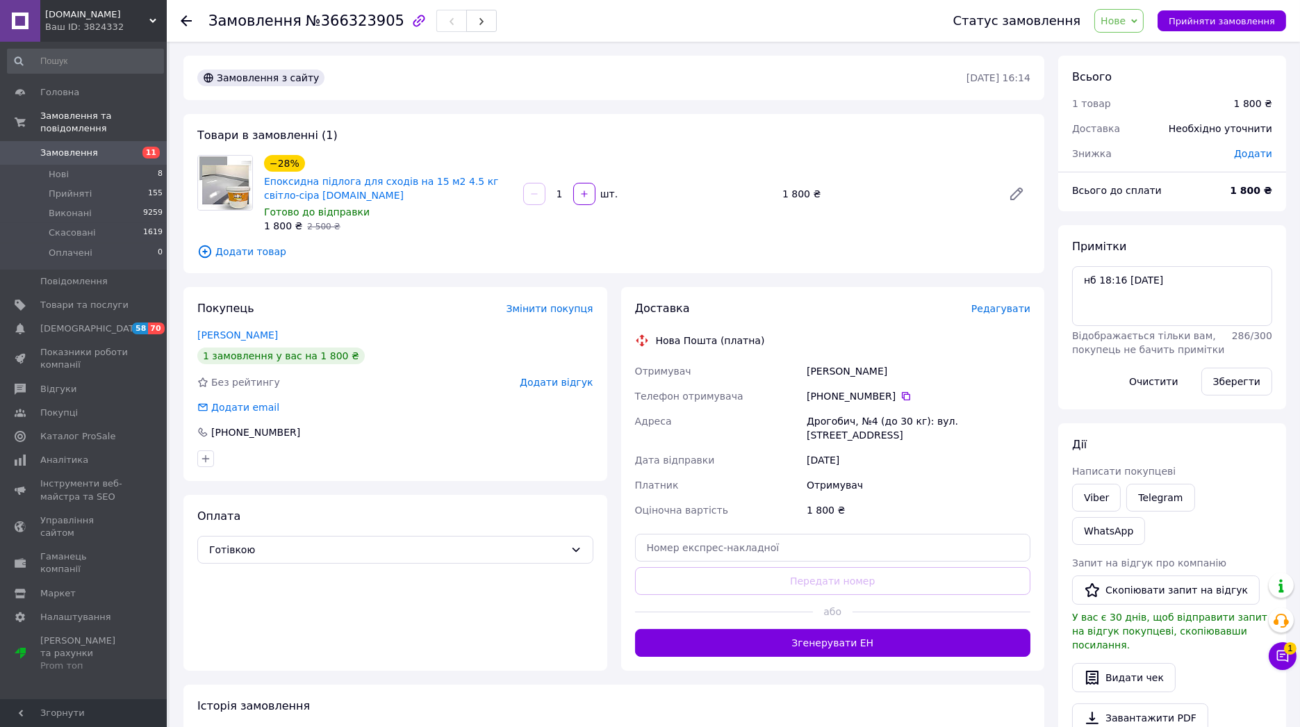
click at [1137, 18] on icon at bounding box center [1134, 21] width 6 height 6
click at [1129, 89] on li "Скасовано" at bounding box center [1127, 90] width 64 height 21
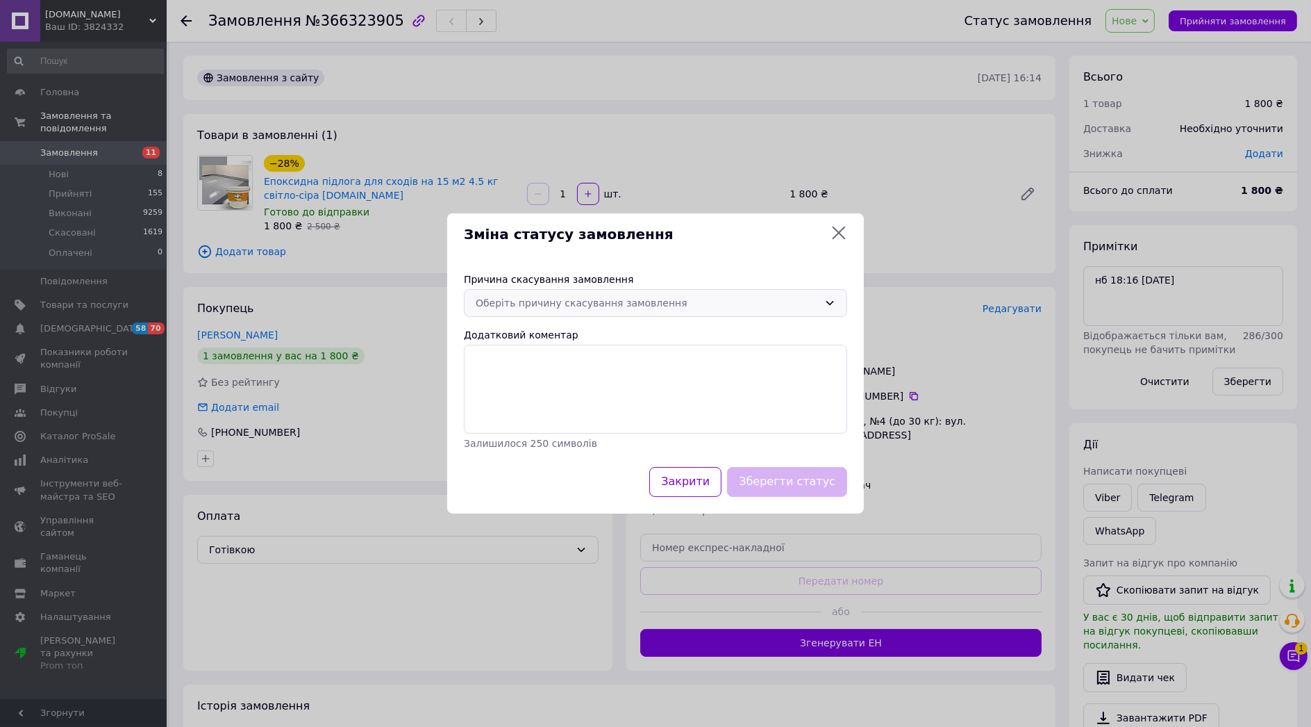
drag, startPoint x: 665, startPoint y: 301, endPoint x: 651, endPoint y: 313, distance: 18.2
click at [663, 301] on div "Оберіть причину скасування замовлення" at bounding box center [647, 302] width 343 height 15
click at [565, 413] on li "На прохання покупця" at bounding box center [656, 407] width 382 height 25
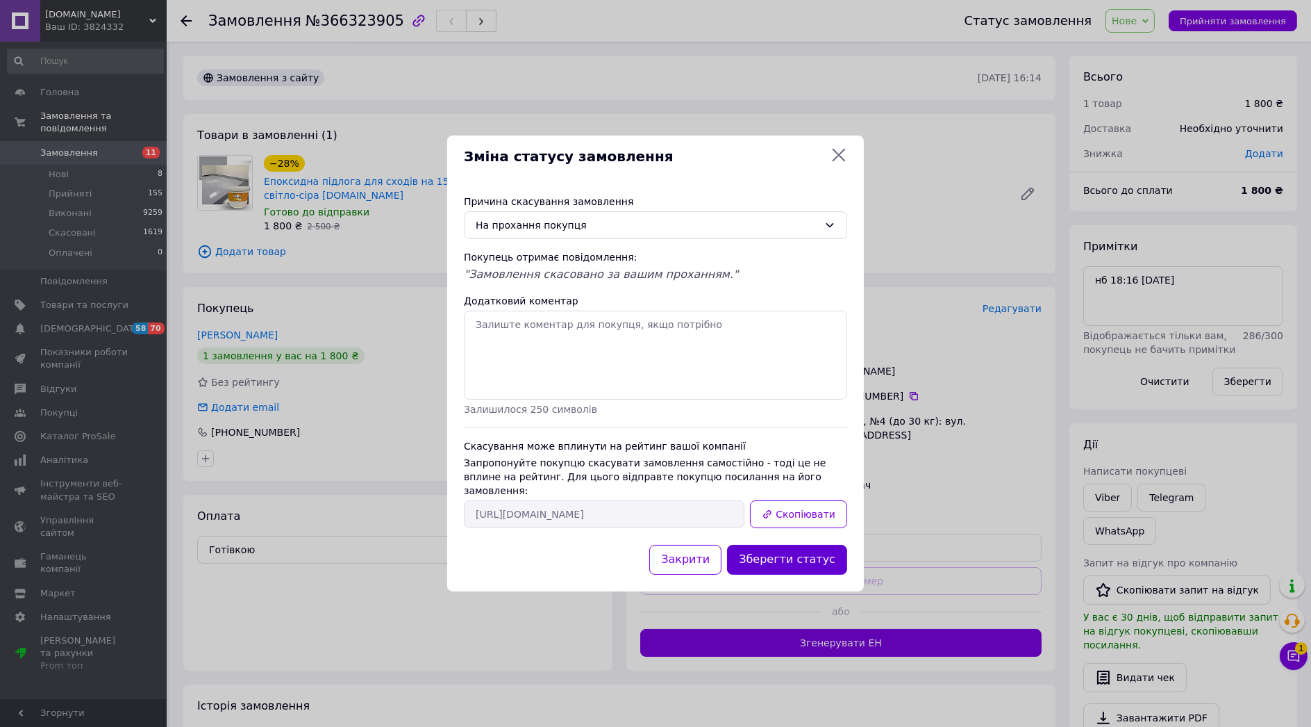
click at [779, 554] on button "Зберегти статус" at bounding box center [787, 560] width 120 height 30
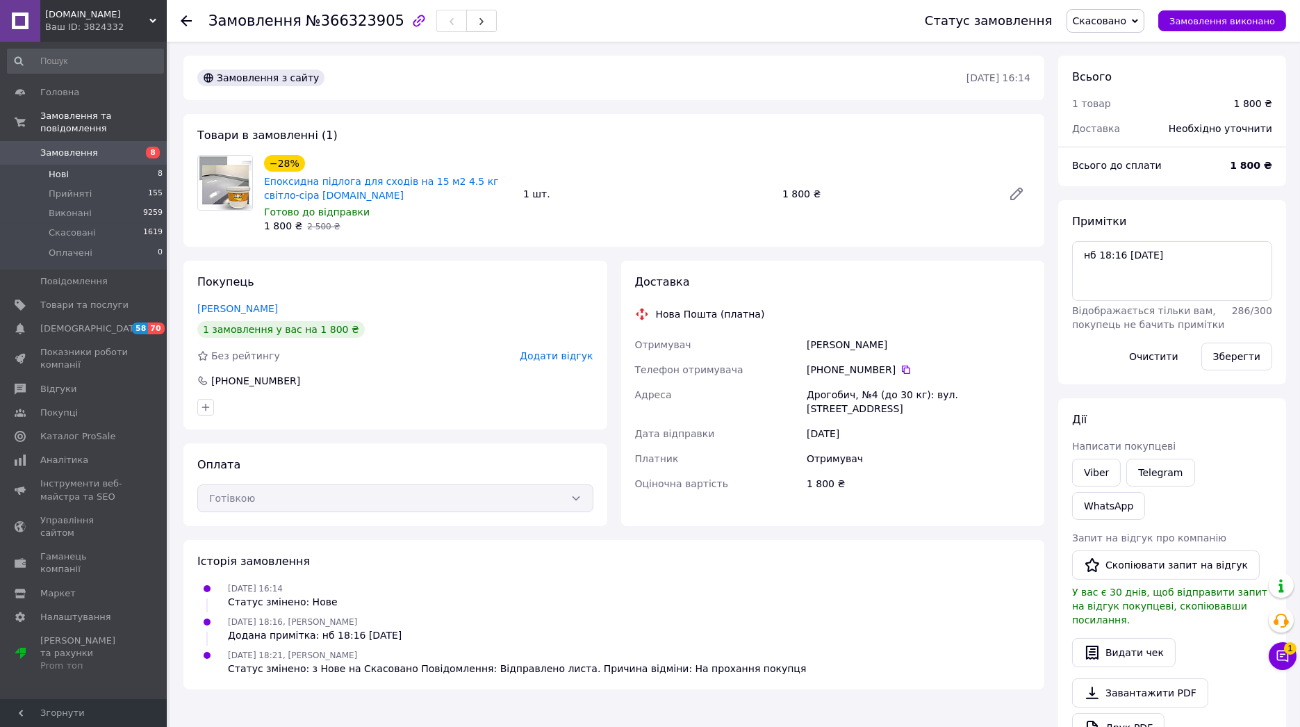
click at [123, 165] on li "Нові 8" at bounding box center [85, 174] width 171 height 19
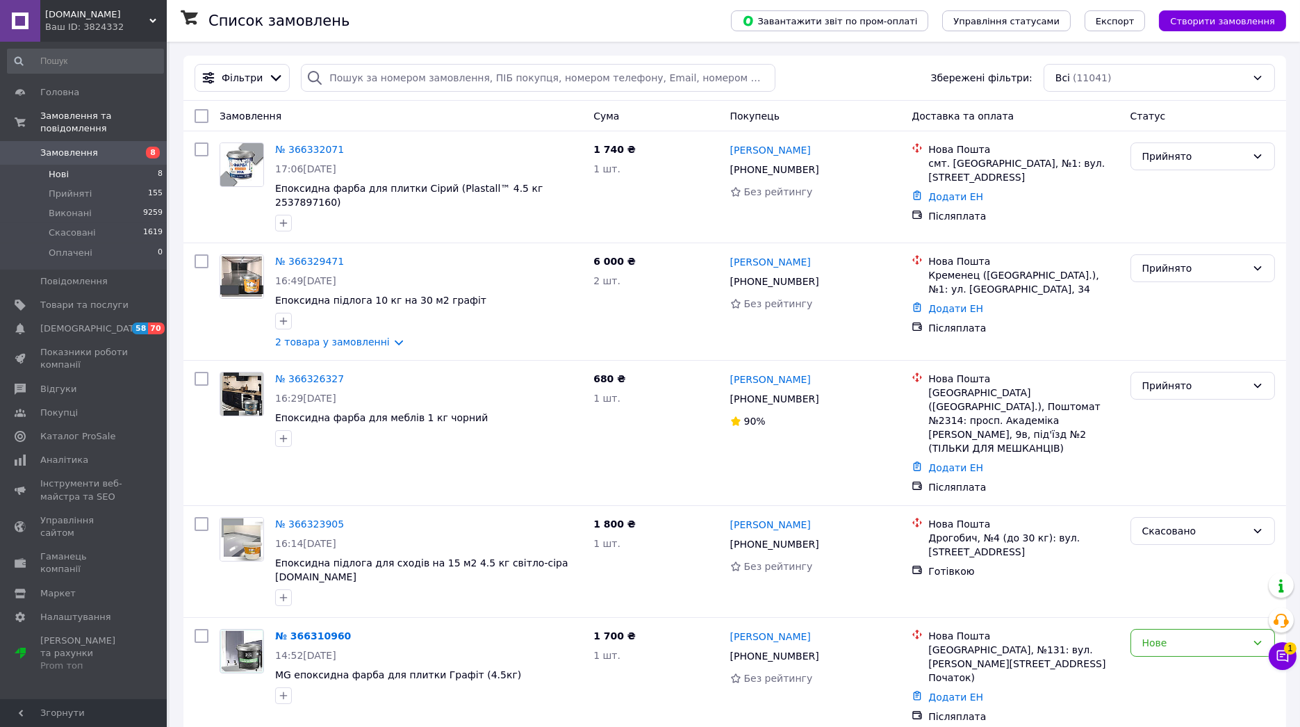
click at [96, 165] on li "Нові 8" at bounding box center [85, 174] width 171 height 19
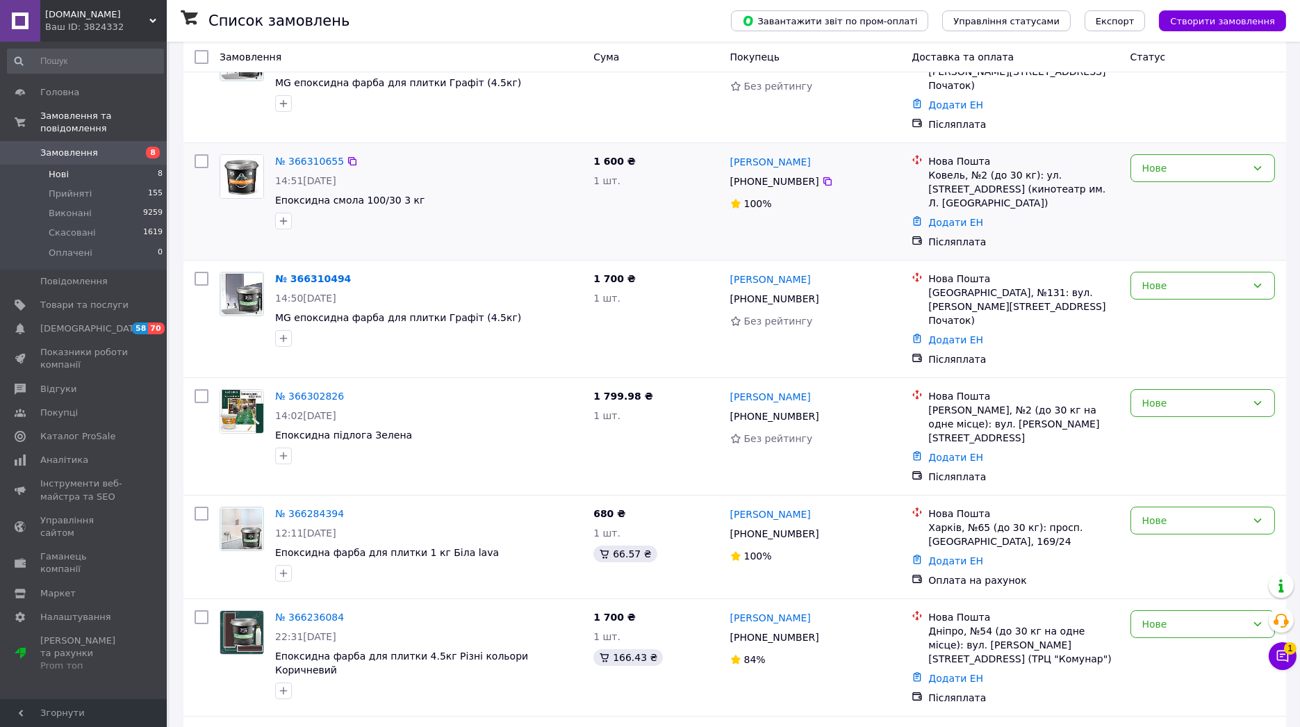
scroll to position [223, 0]
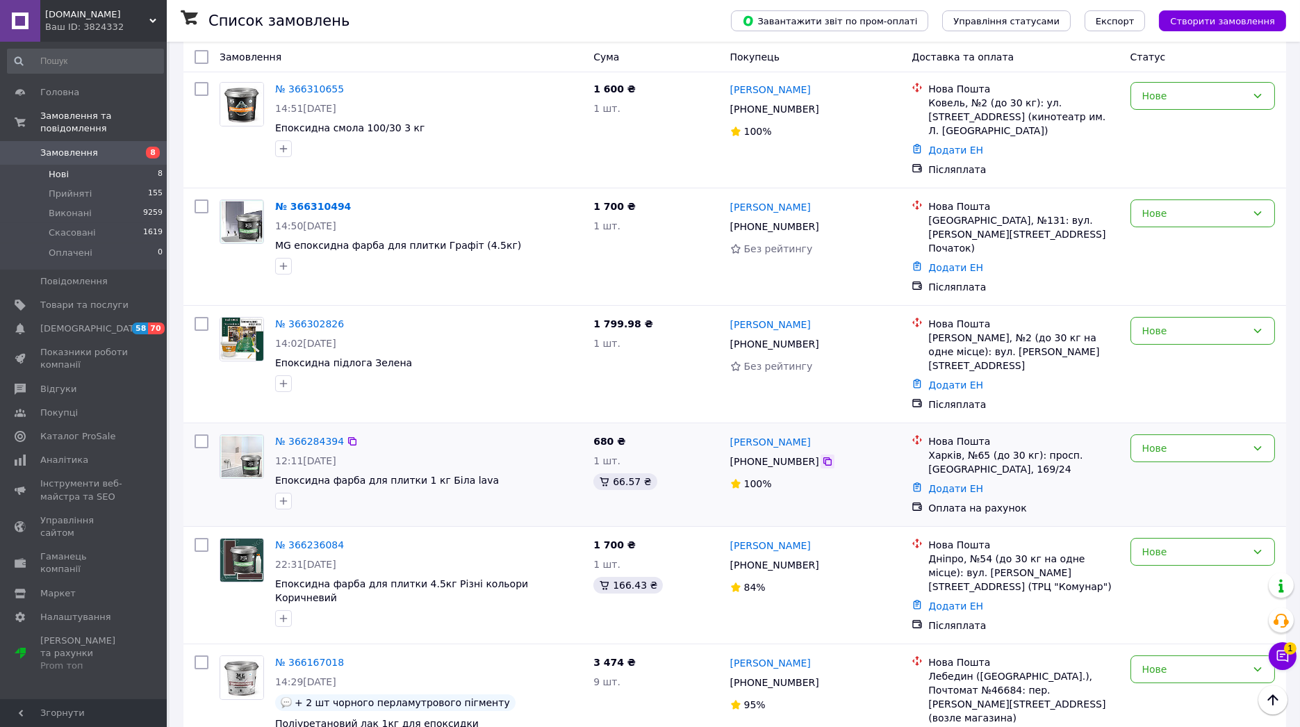
click at [822, 456] on icon at bounding box center [827, 461] width 11 height 11
click at [1257, 446] on icon at bounding box center [1258, 448] width 8 height 4
click at [1207, 415] on li "Прийнято" at bounding box center [1202, 420] width 143 height 25
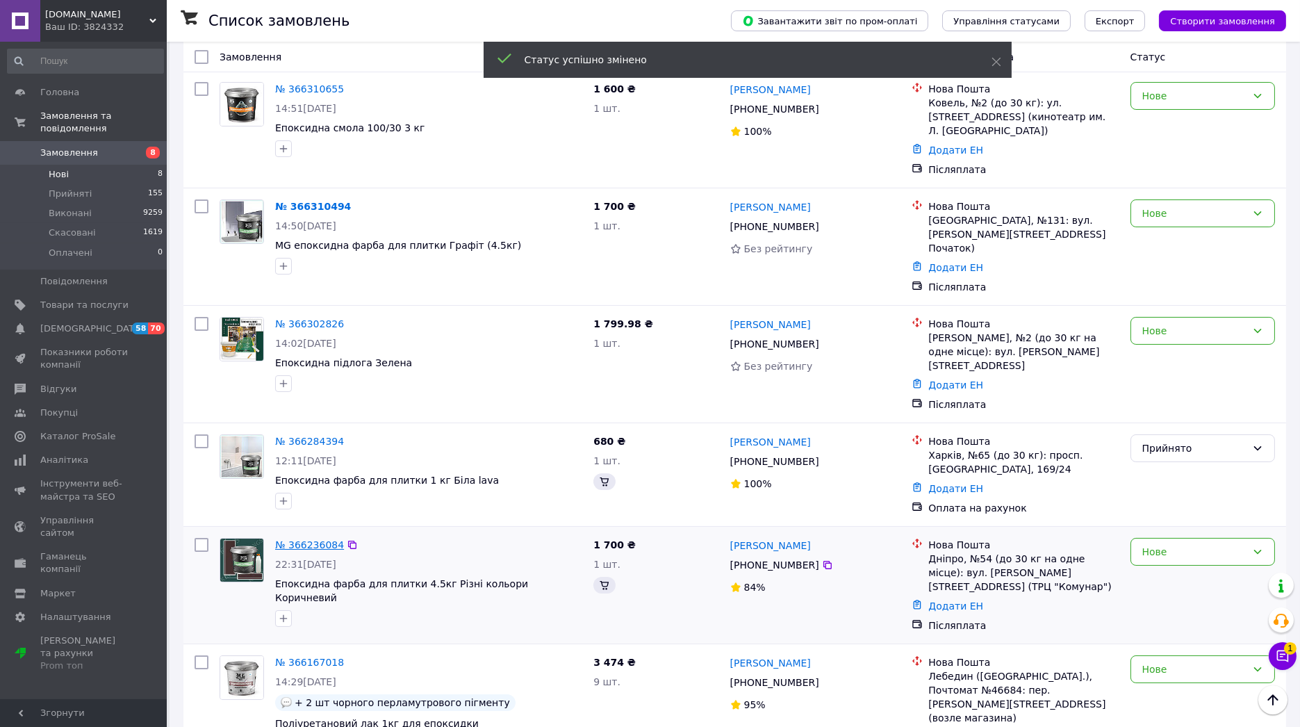
click at [288, 539] on link "№ 366236084" at bounding box center [309, 544] width 69 height 11
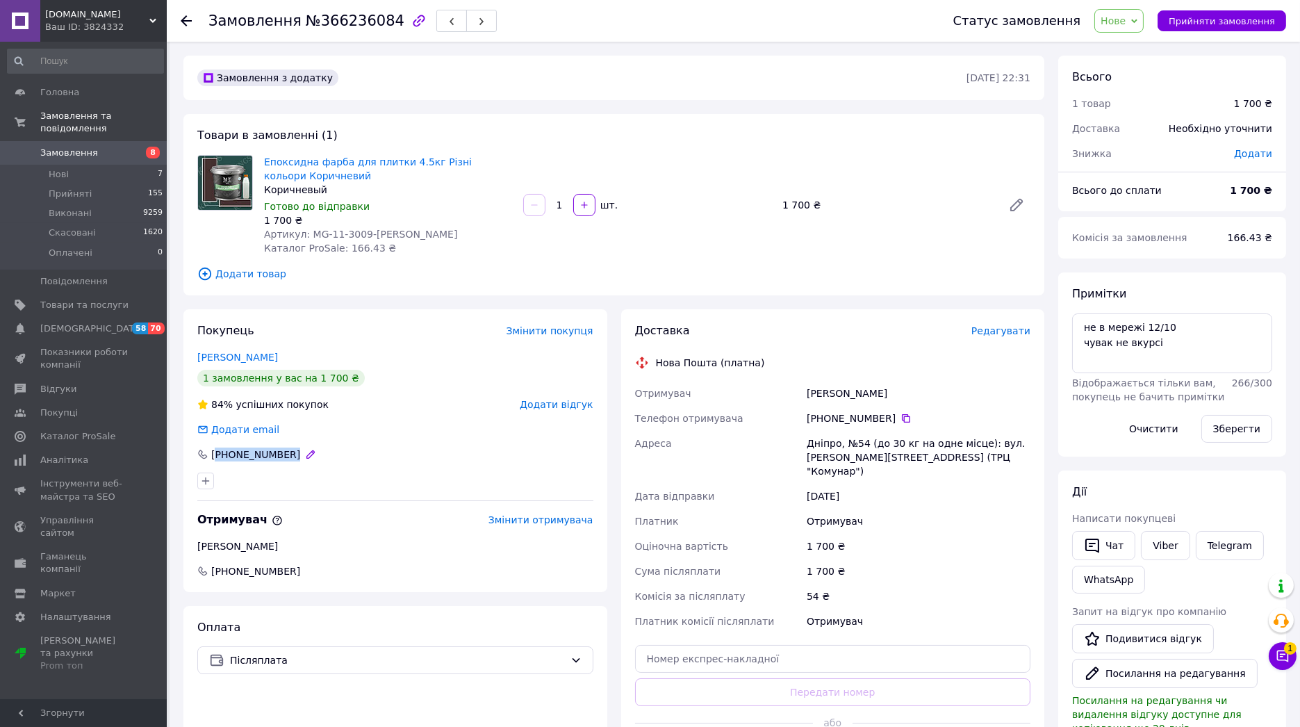
drag, startPoint x: 292, startPoint y: 453, endPoint x: 217, endPoint y: 454, distance: 74.3
click at [217, 454] on div "[PHONE_NUMBER]" at bounding box center [258, 454] width 124 height 14
copy div "380 68 771 72 68"
click at [1143, 20] on span "Нове" at bounding box center [1118, 21] width 49 height 24
click at [1133, 47] on li "Прийнято" at bounding box center [1127, 48] width 64 height 21
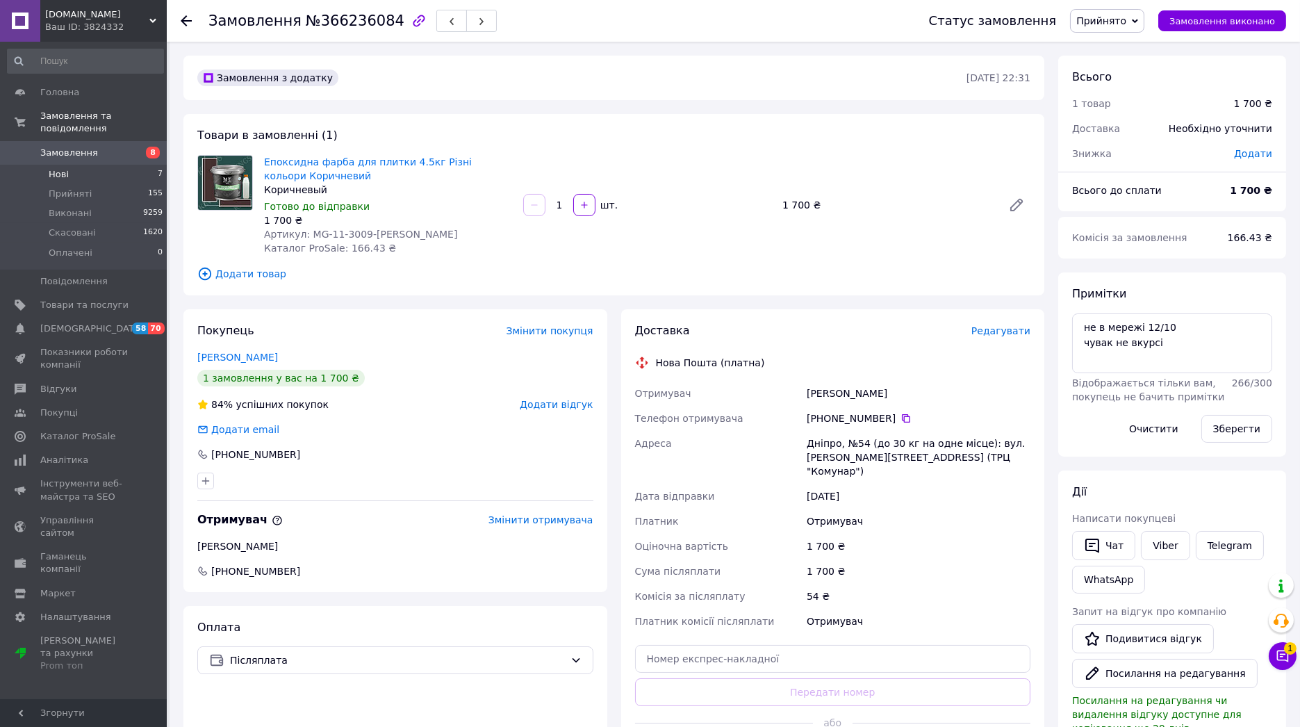
click at [106, 165] on li "Нові 7" at bounding box center [85, 174] width 171 height 19
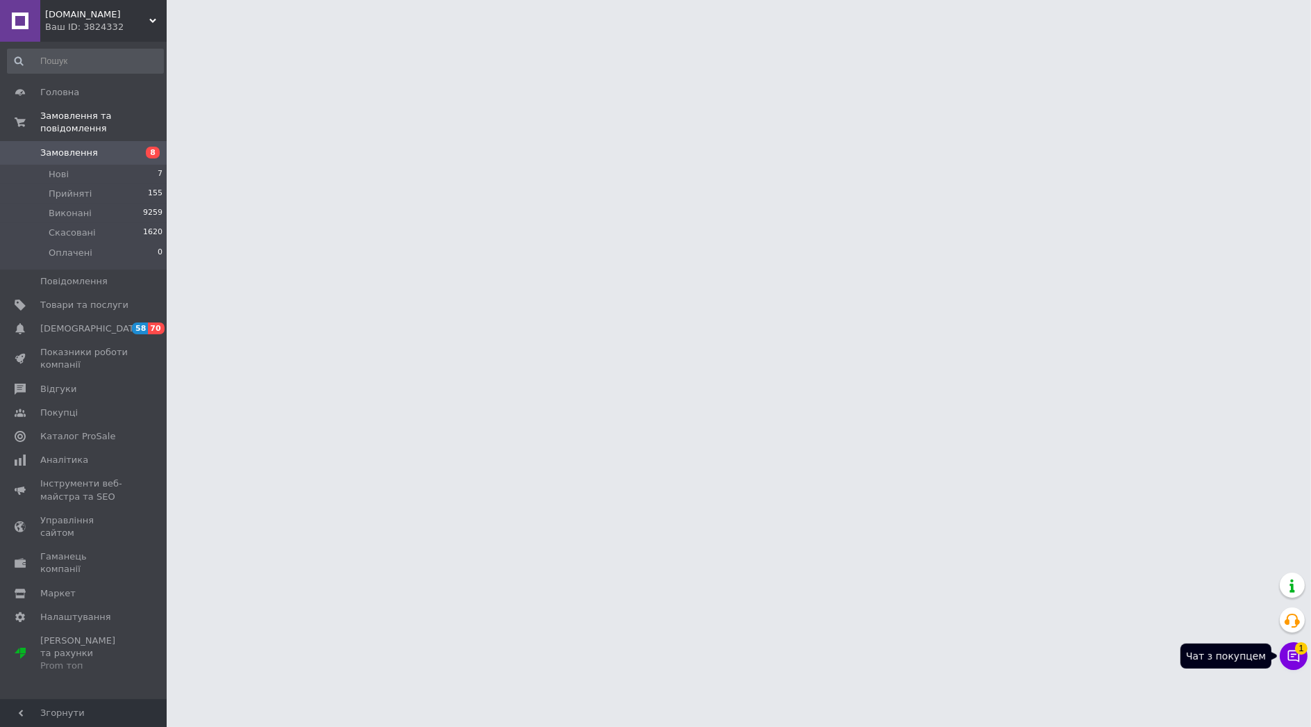
click at [1298, 658] on icon at bounding box center [1294, 656] width 14 height 14
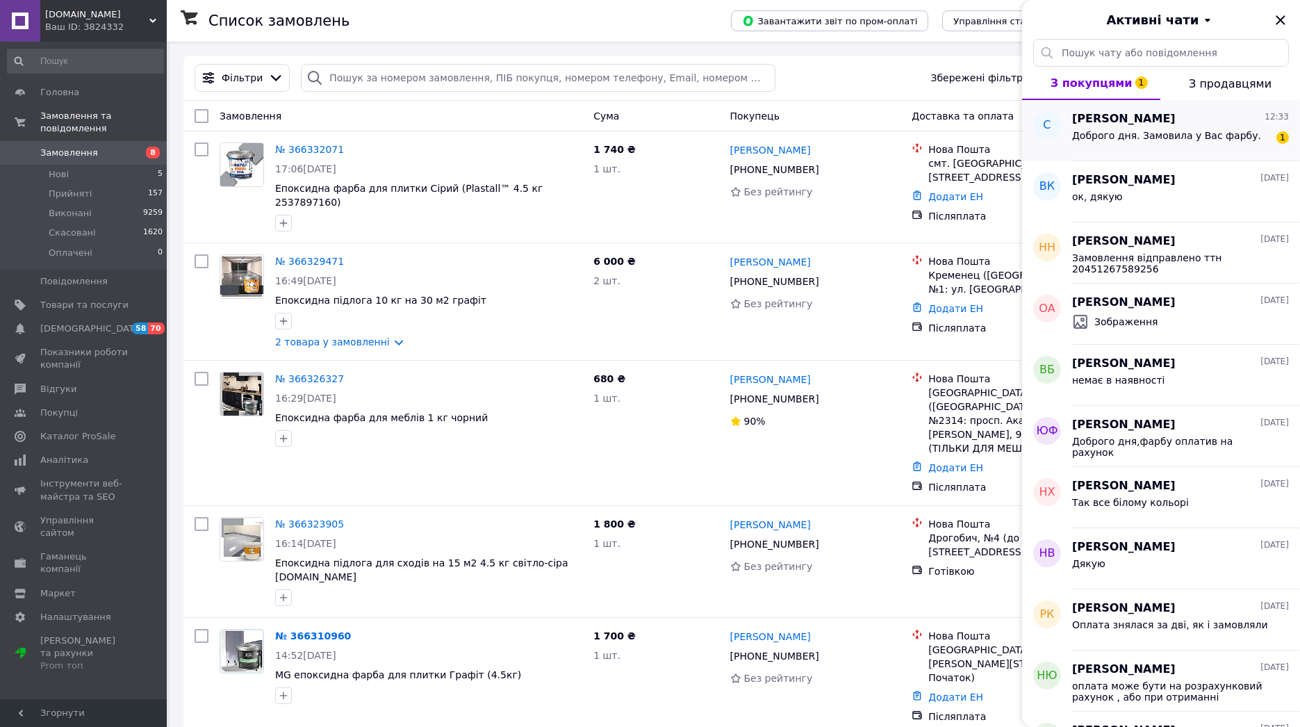
click at [1123, 137] on span "Доброго дня. Замовила у Вас фарбу." at bounding box center [1166, 135] width 189 height 11
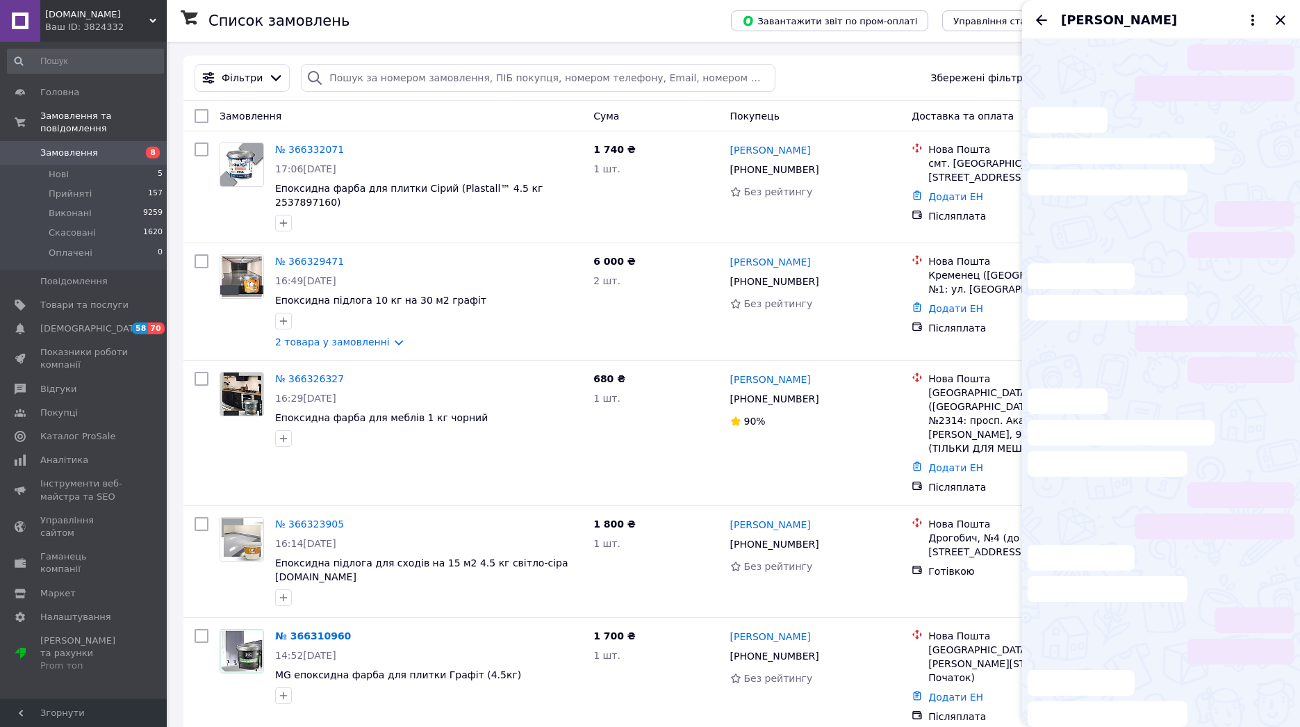
scroll to position [152, 0]
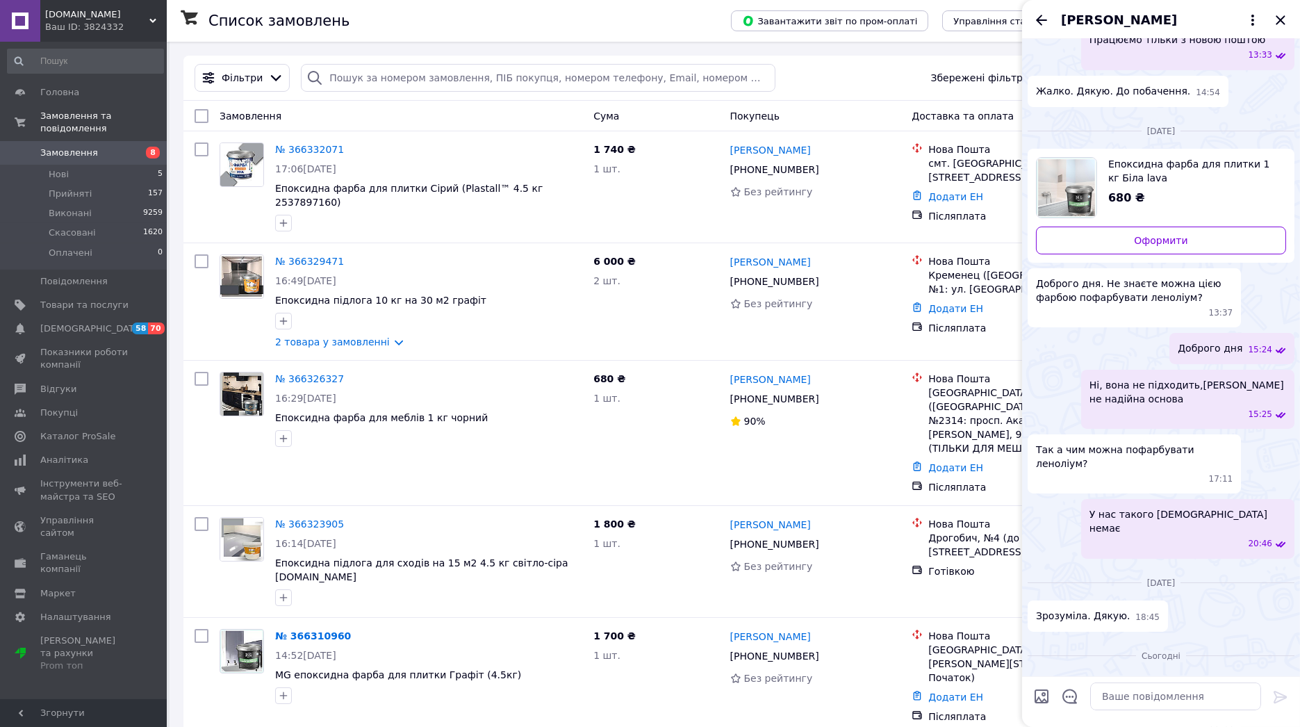
drag, startPoint x: 1043, startPoint y: 17, endPoint x: 968, endPoint y: 42, distance: 79.1
click at [1043, 16] on icon "Назад" at bounding box center [1041, 20] width 17 height 17
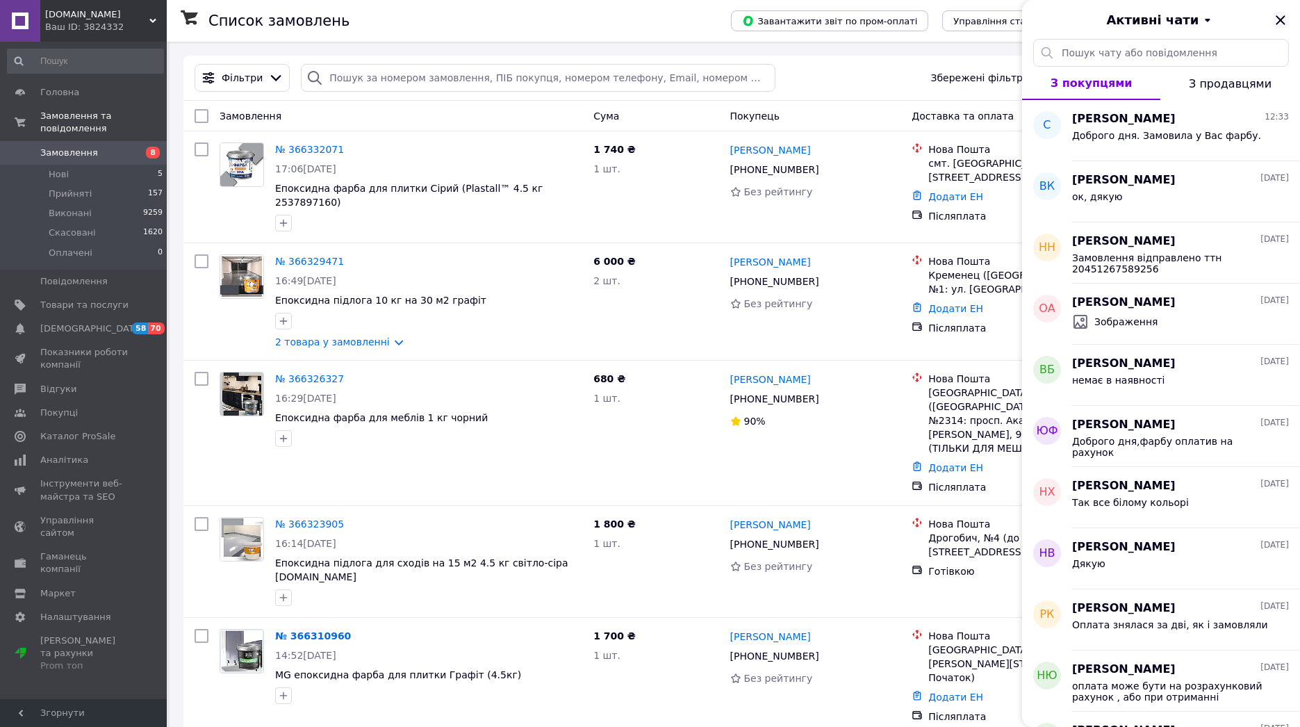
click at [1281, 19] on icon "Закрити" at bounding box center [1279, 19] width 9 height 9
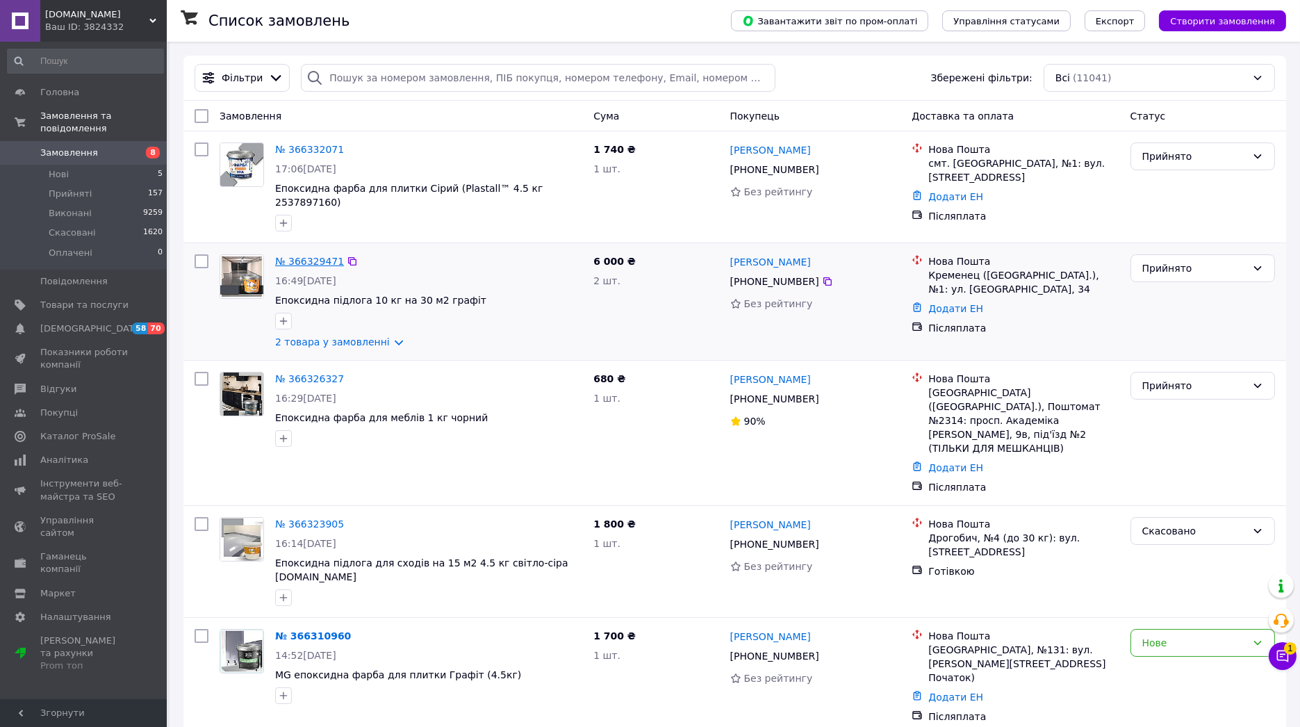
click at [306, 256] on link "№ 366329471" at bounding box center [309, 261] width 69 height 11
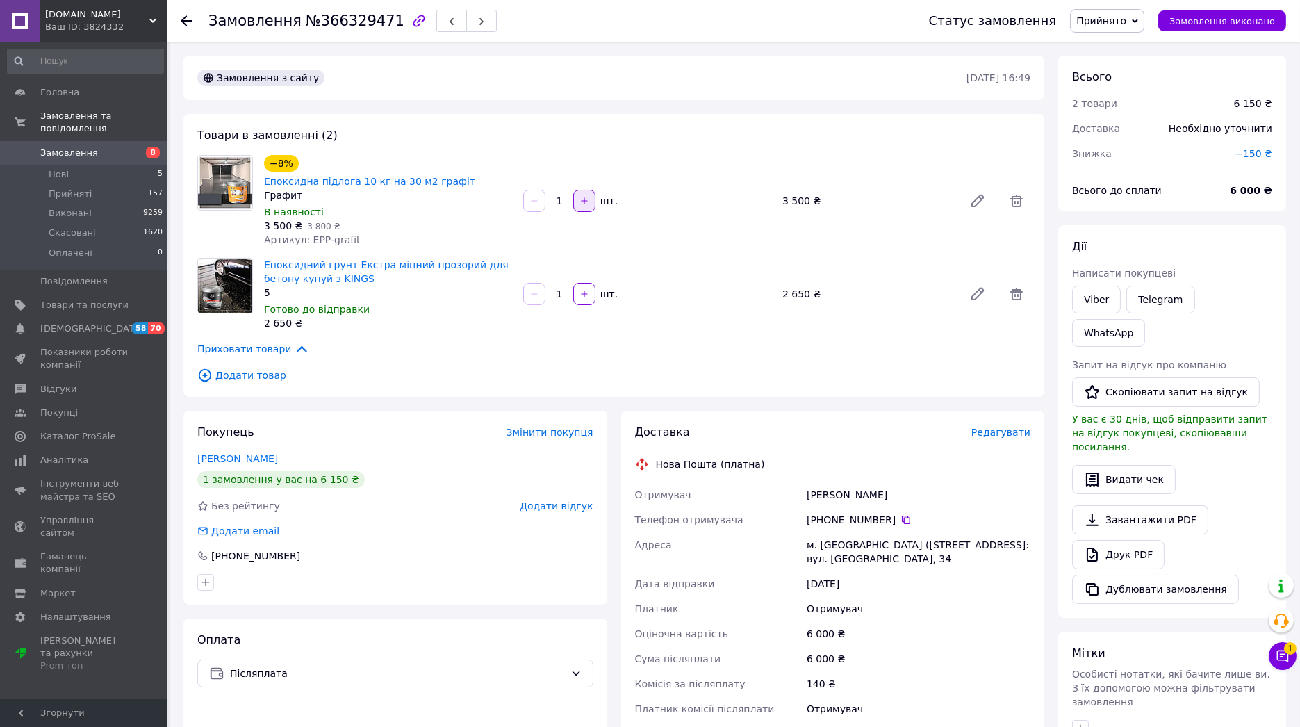
click at [583, 197] on icon "button" at bounding box center [584, 200] width 6 height 6
type input "2"
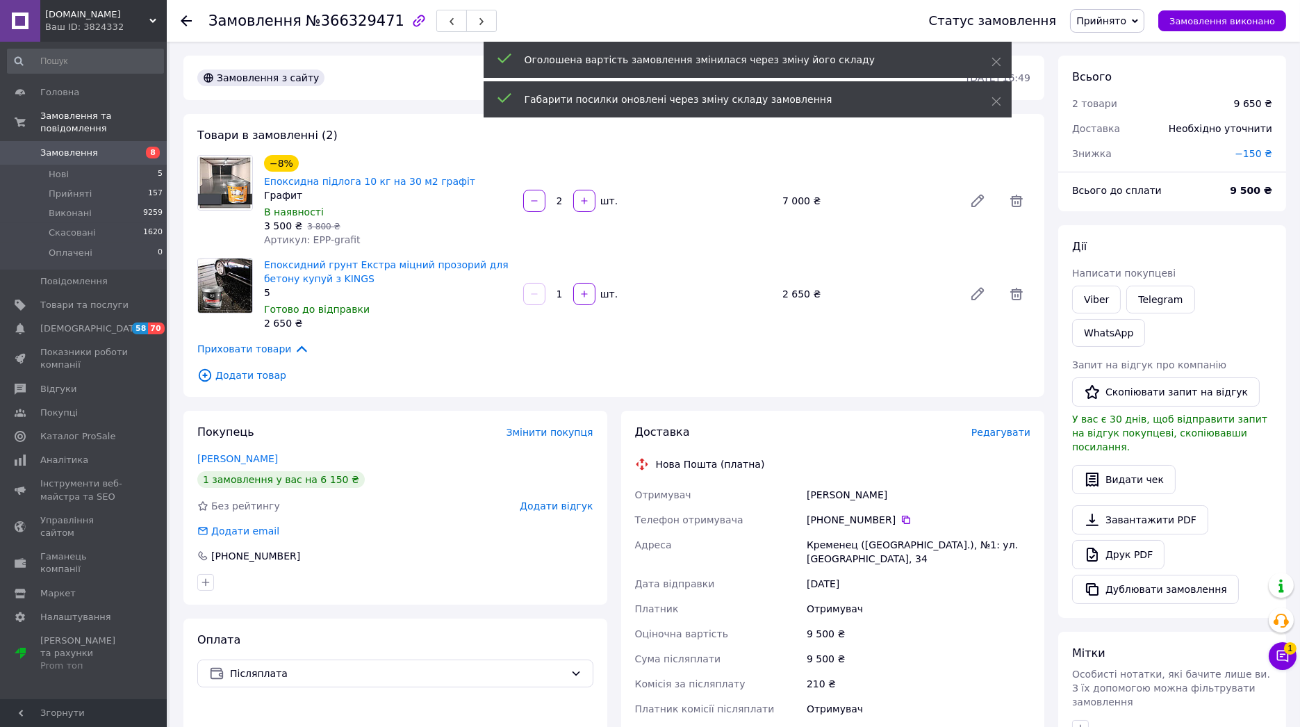
click at [583, 290] on icon "button" at bounding box center [584, 293] width 6 height 6
type input "2"
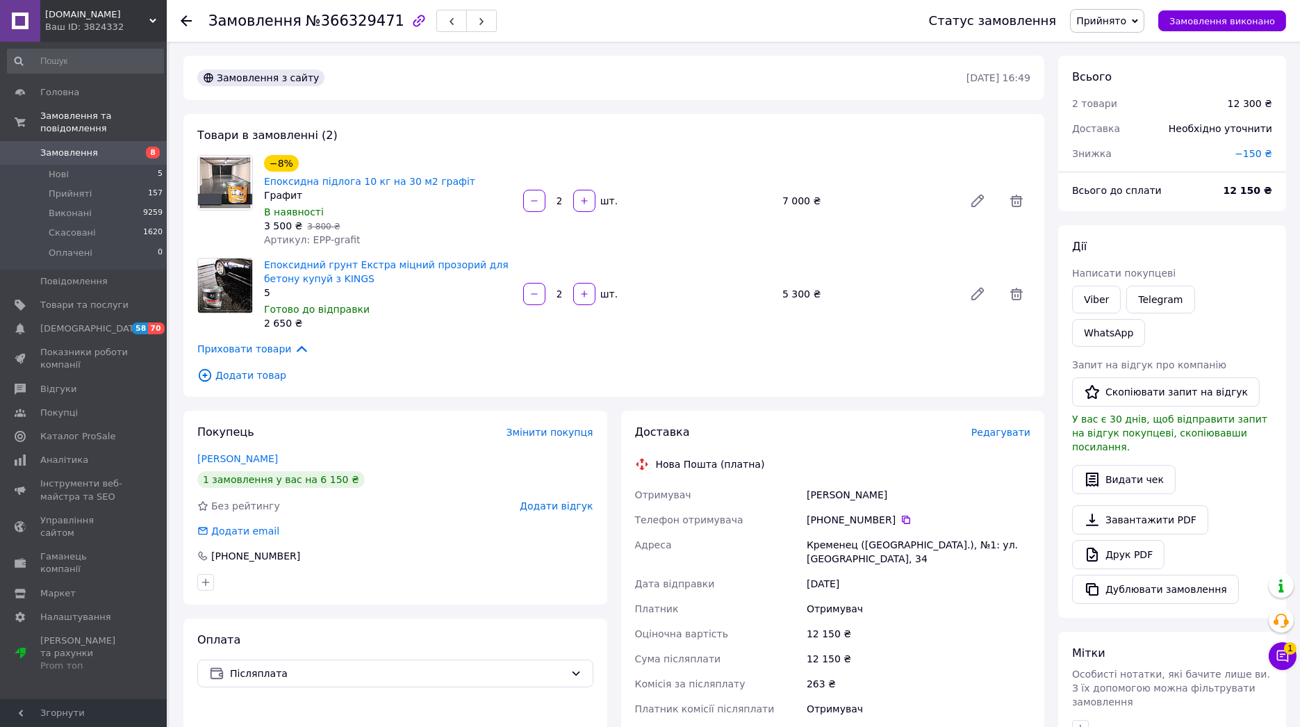
click at [1249, 153] on span "−150 ₴" at bounding box center [1253, 153] width 38 height 11
click at [1150, 205] on input "150" at bounding box center [1157, 210] width 82 height 28
type input "300"
click at [1211, 256] on button "Зберегти" at bounding box center [1225, 249] width 69 height 28
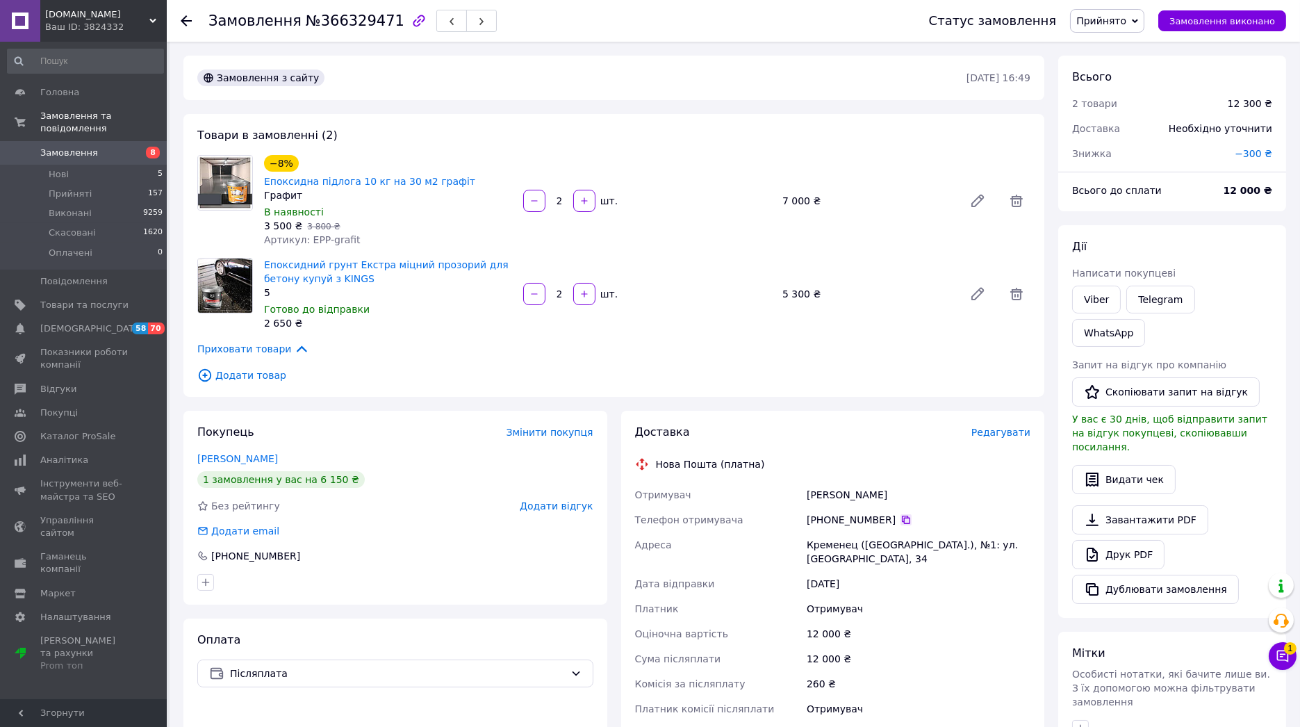
click at [900, 514] on icon at bounding box center [905, 519] width 11 height 11
